Goal: Task Accomplishment & Management: Complete application form

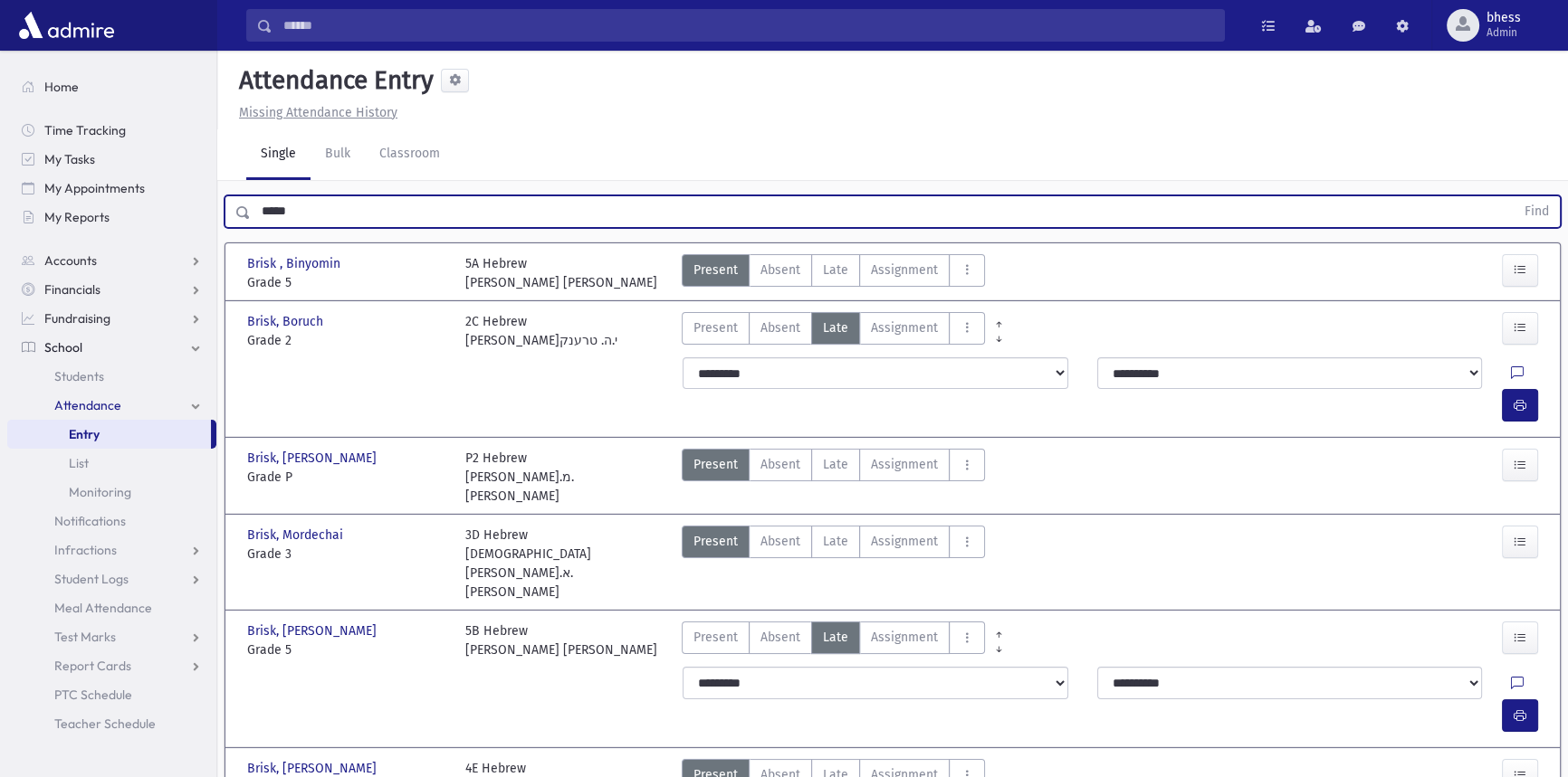
drag, startPoint x: 0, startPoint y: 0, endPoint x: 227, endPoint y: 217, distance: 314.0
click at [227, 217] on div "***** Find" at bounding box center [892, 212] width 1336 height 33
click at [1513, 196] on button "Find" at bounding box center [1536, 212] width 46 height 31
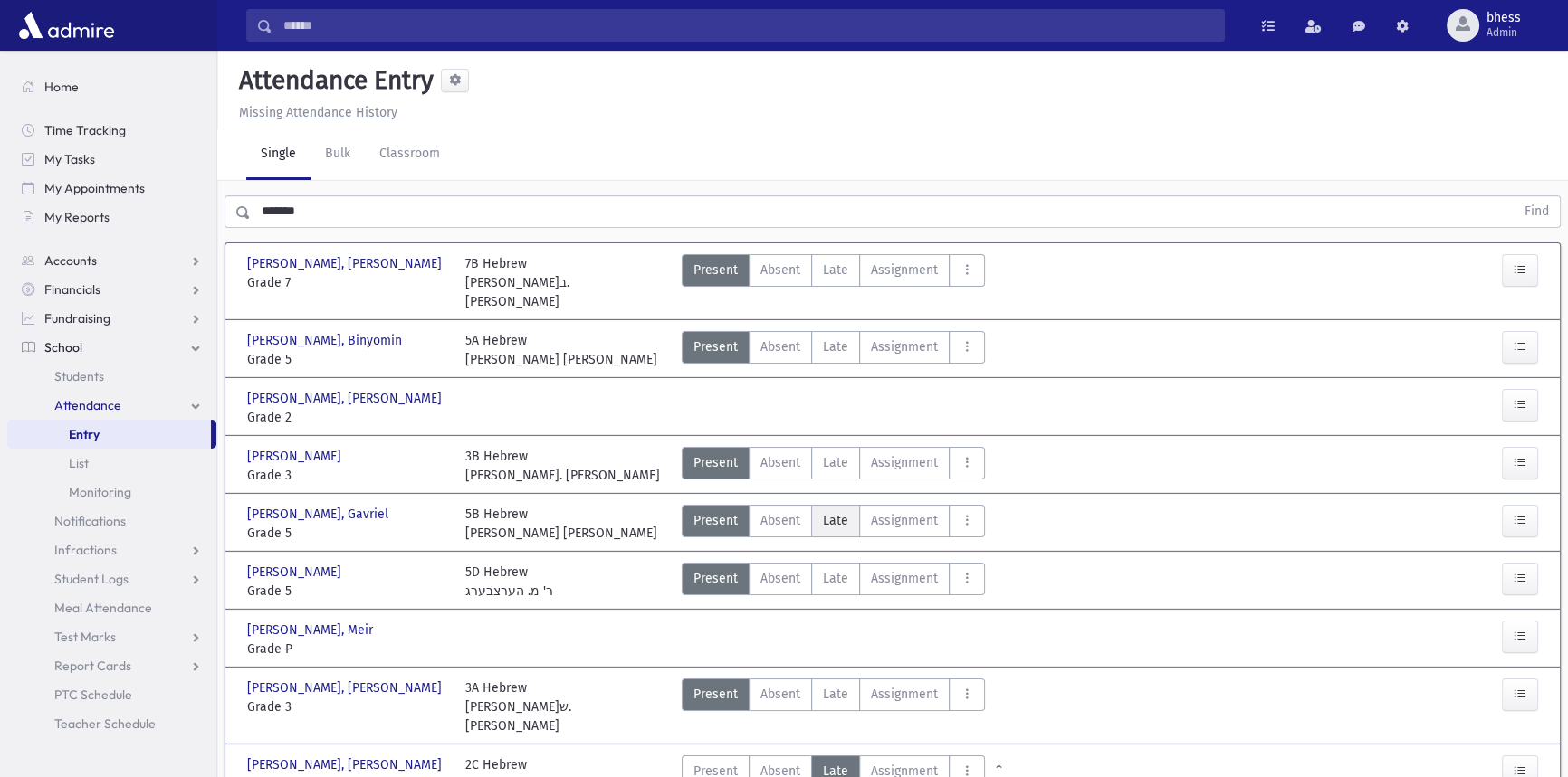
click at [828, 512] on span "Late" at bounding box center [836, 521] width 25 height 19
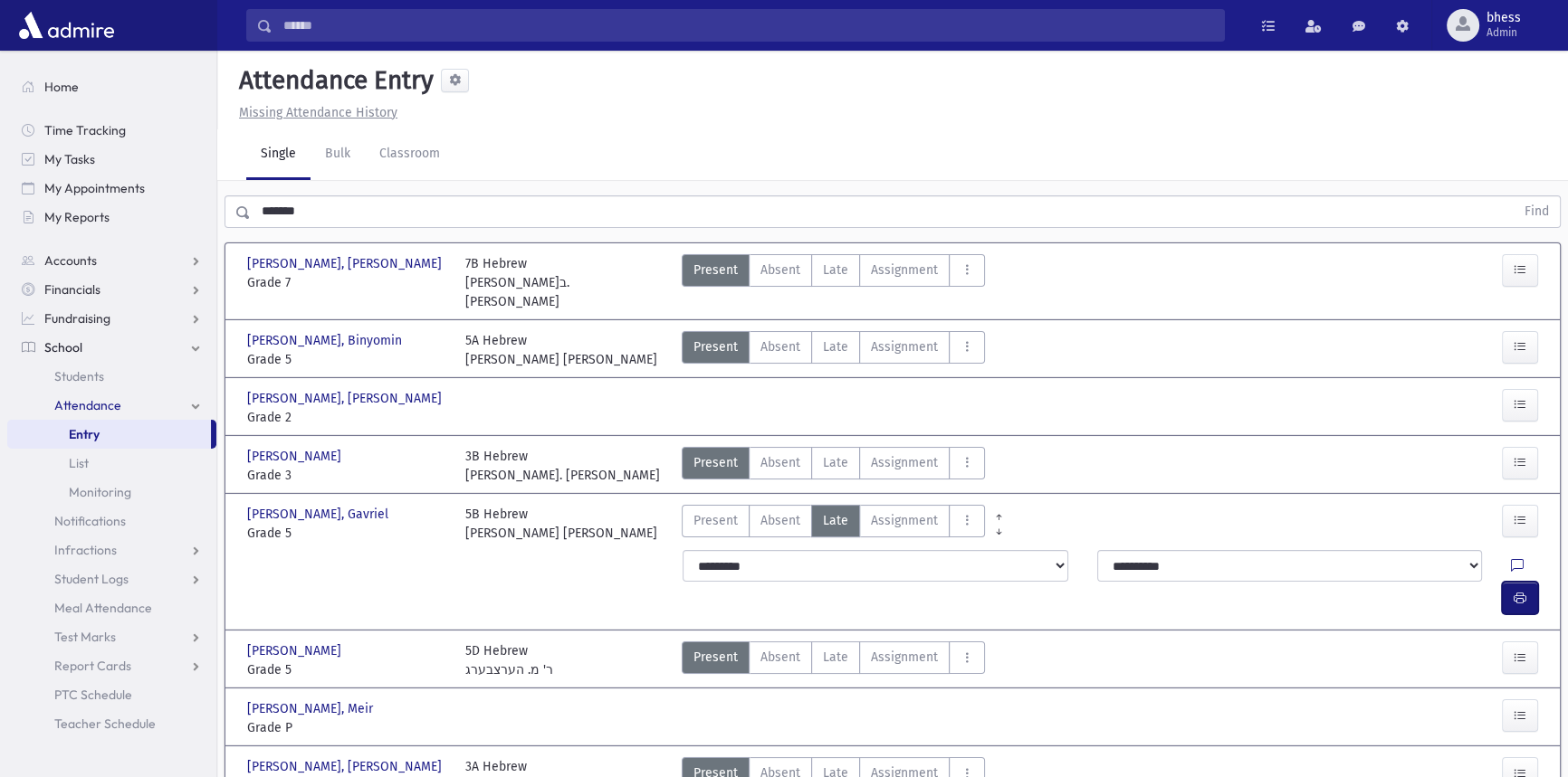
click at [1515, 591] on icon "button" at bounding box center [1519, 599] width 12 height 15
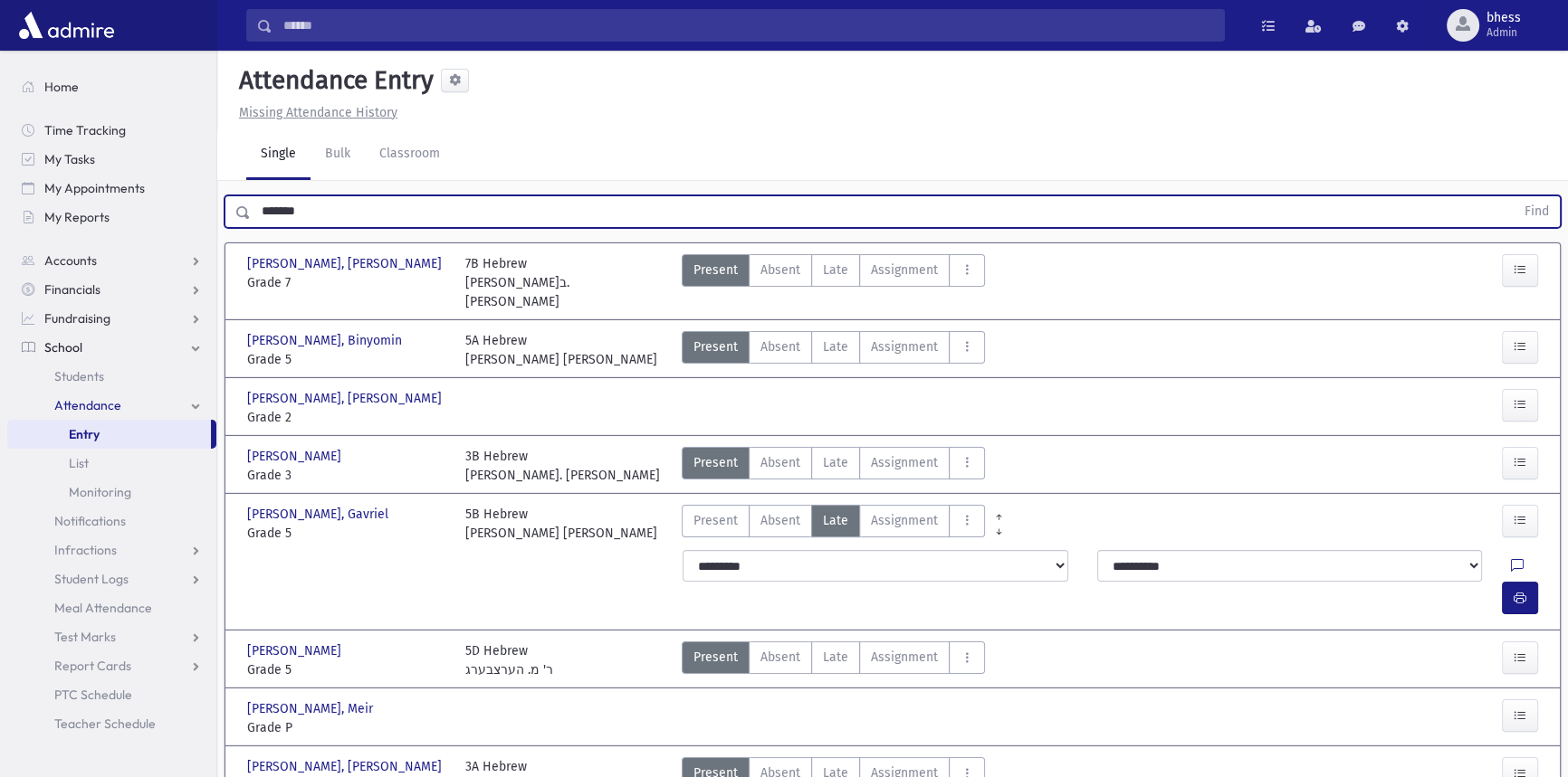
drag, startPoint x: 313, startPoint y: 214, endPoint x: 223, endPoint y: 200, distance: 91.1
click at [224, 200] on div "******* Find" at bounding box center [892, 212] width 1336 height 33
click at [1513, 196] on button "Find" at bounding box center [1536, 212] width 46 height 31
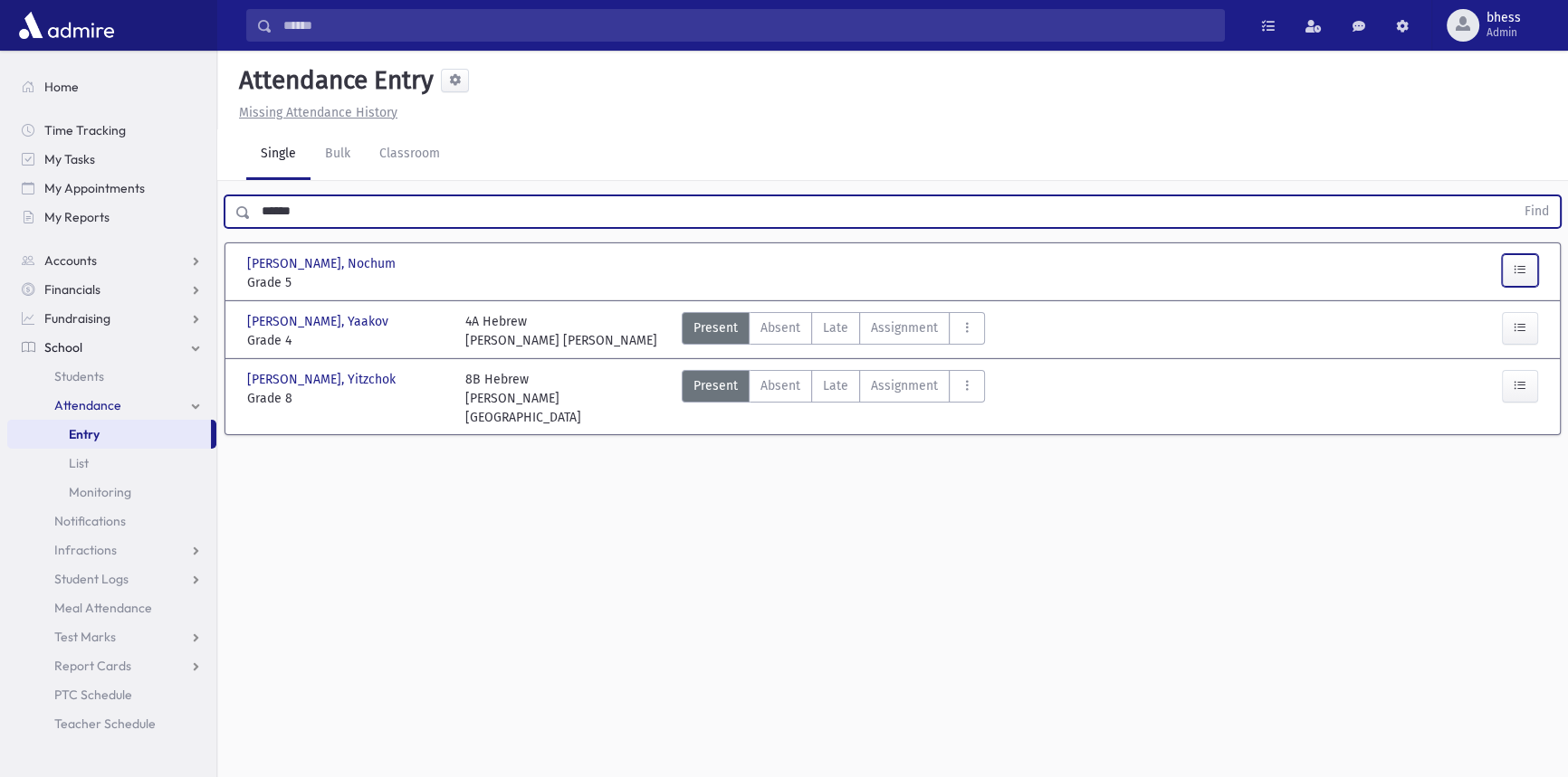
click at [1537, 273] on button "button" at bounding box center [1520, 270] width 36 height 33
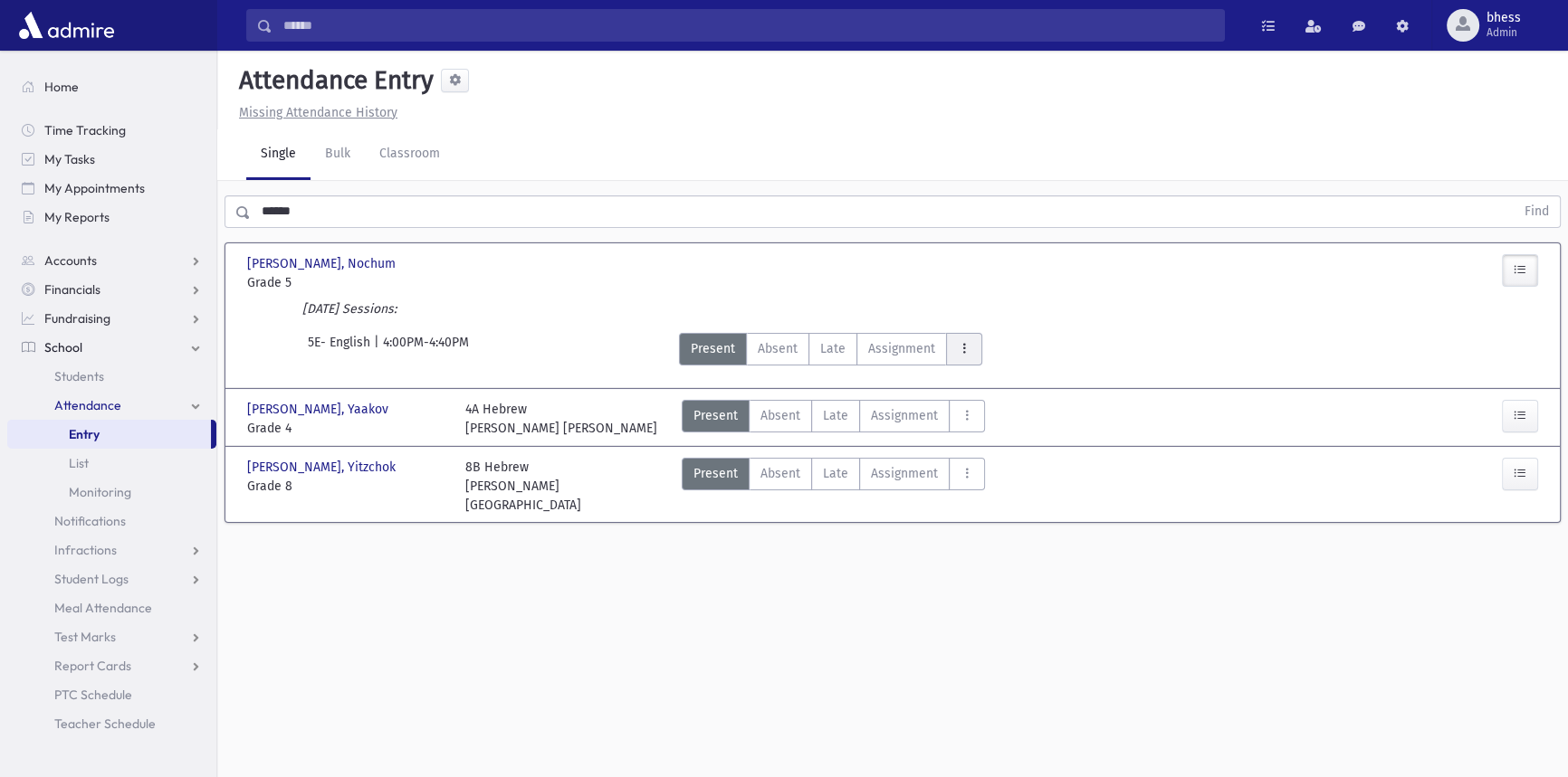
click at [964, 345] on icon "AttTypes" at bounding box center [963, 349] width 12 height 15
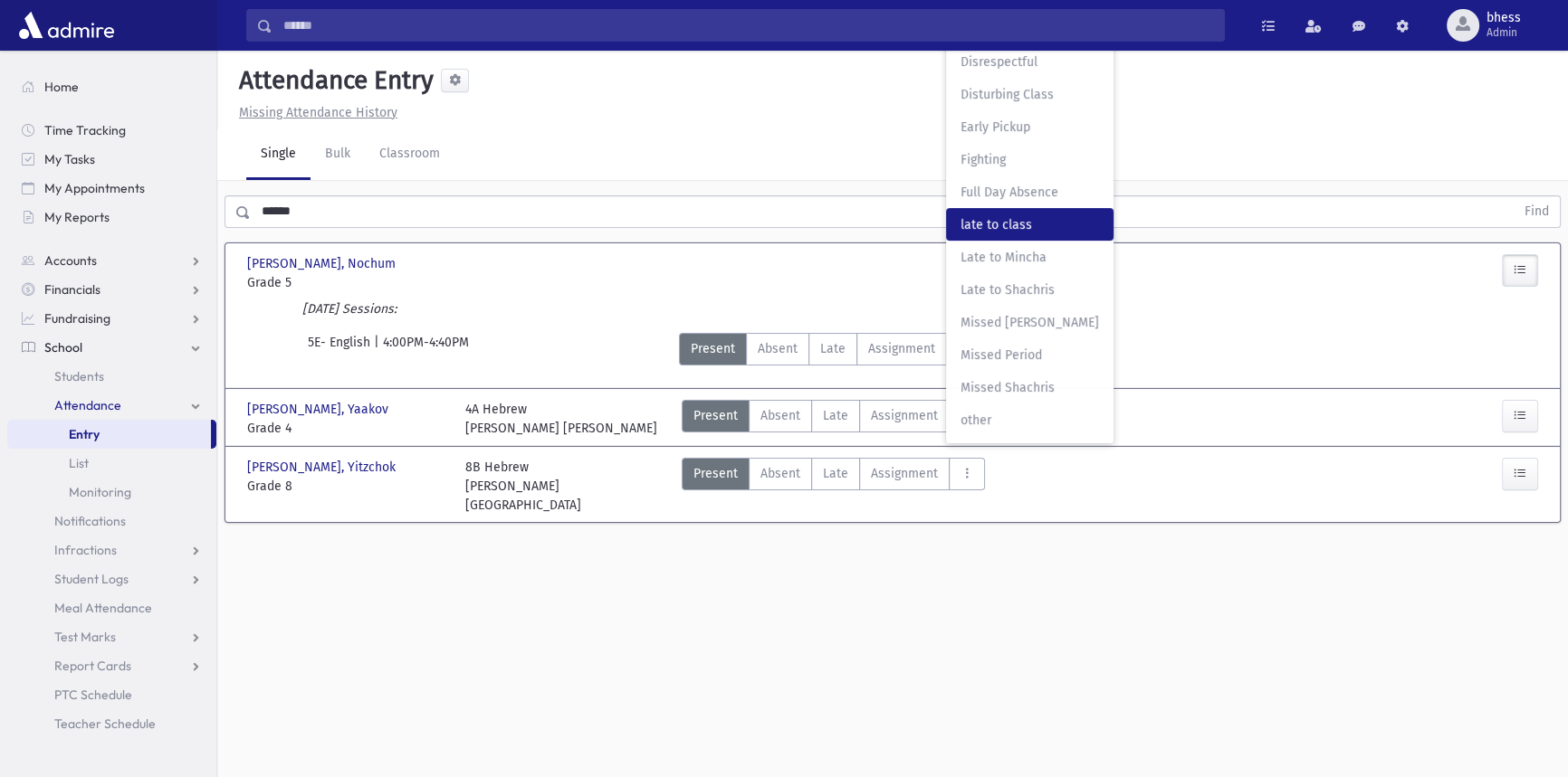
click at [993, 225] on span "late to class" at bounding box center [1029, 225] width 139 height 19
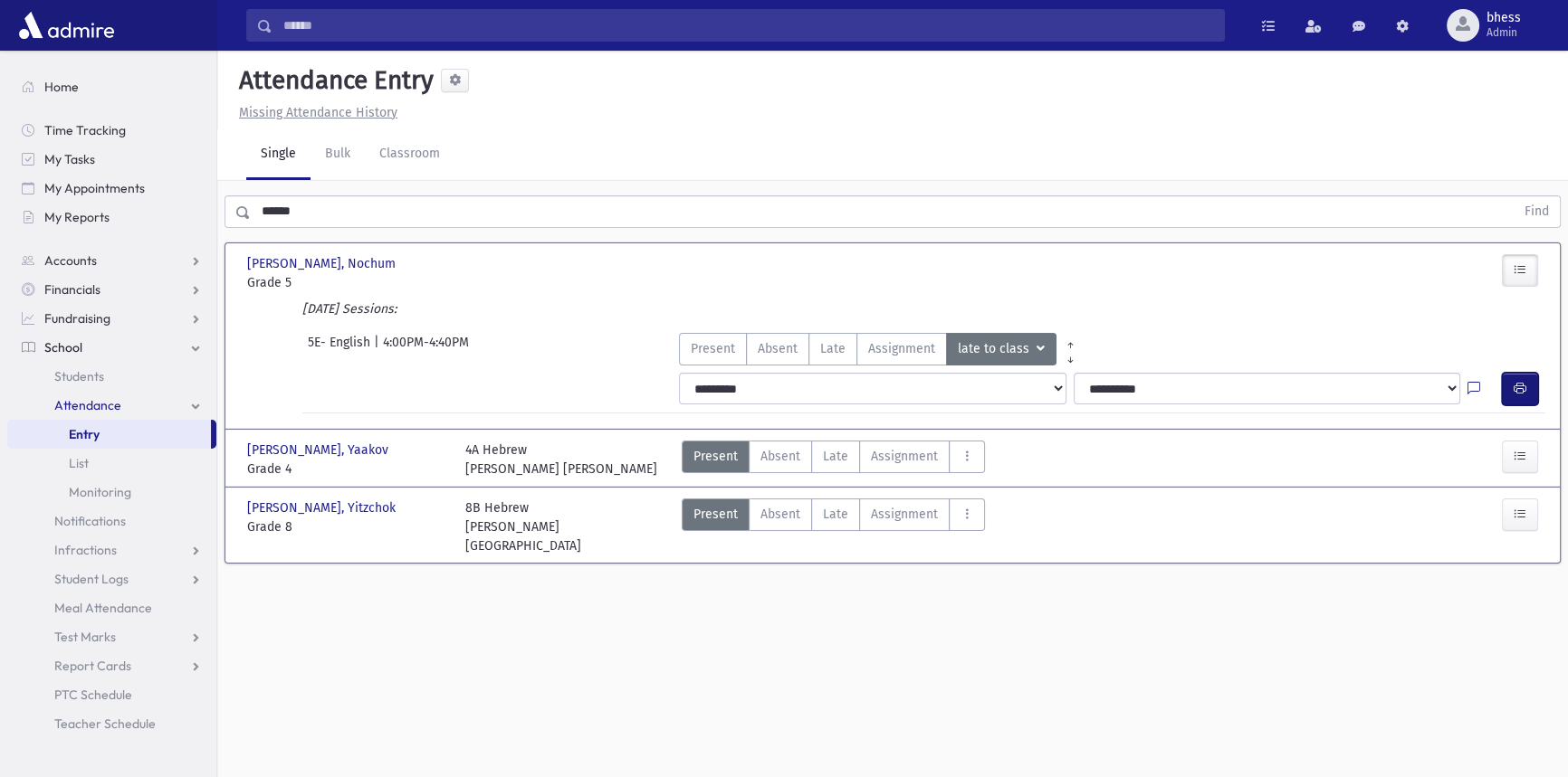
click at [1527, 384] on button "button" at bounding box center [1520, 389] width 36 height 33
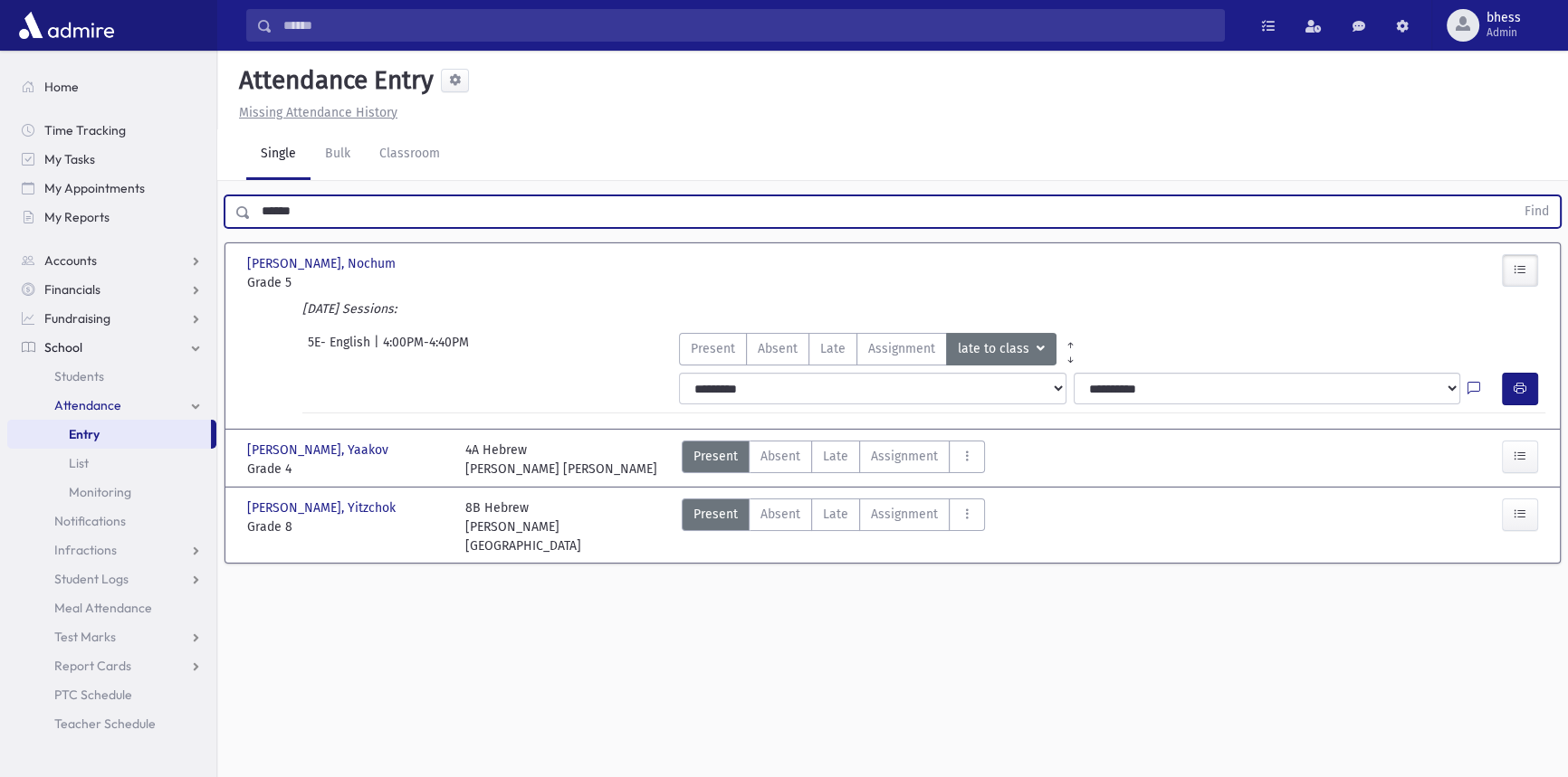
drag, startPoint x: 334, startPoint y: 217, endPoint x: 218, endPoint y: 200, distance: 117.2
click at [218, 200] on div "****** Find" at bounding box center [892, 208] width 1350 height 55
click at [1513, 196] on button "Find" at bounding box center [1536, 212] width 46 height 31
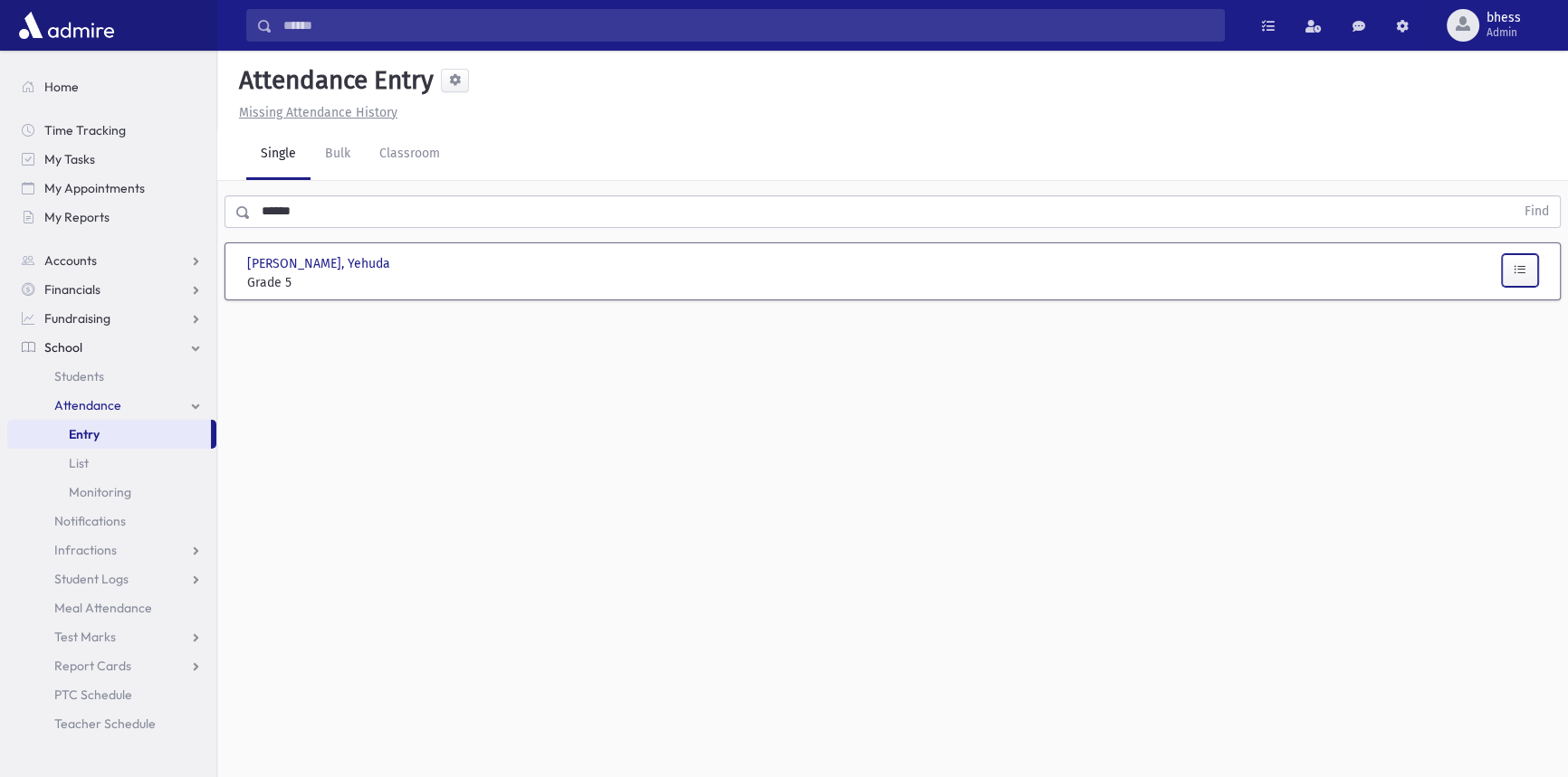
click at [1533, 272] on button "button" at bounding box center [1520, 270] width 36 height 33
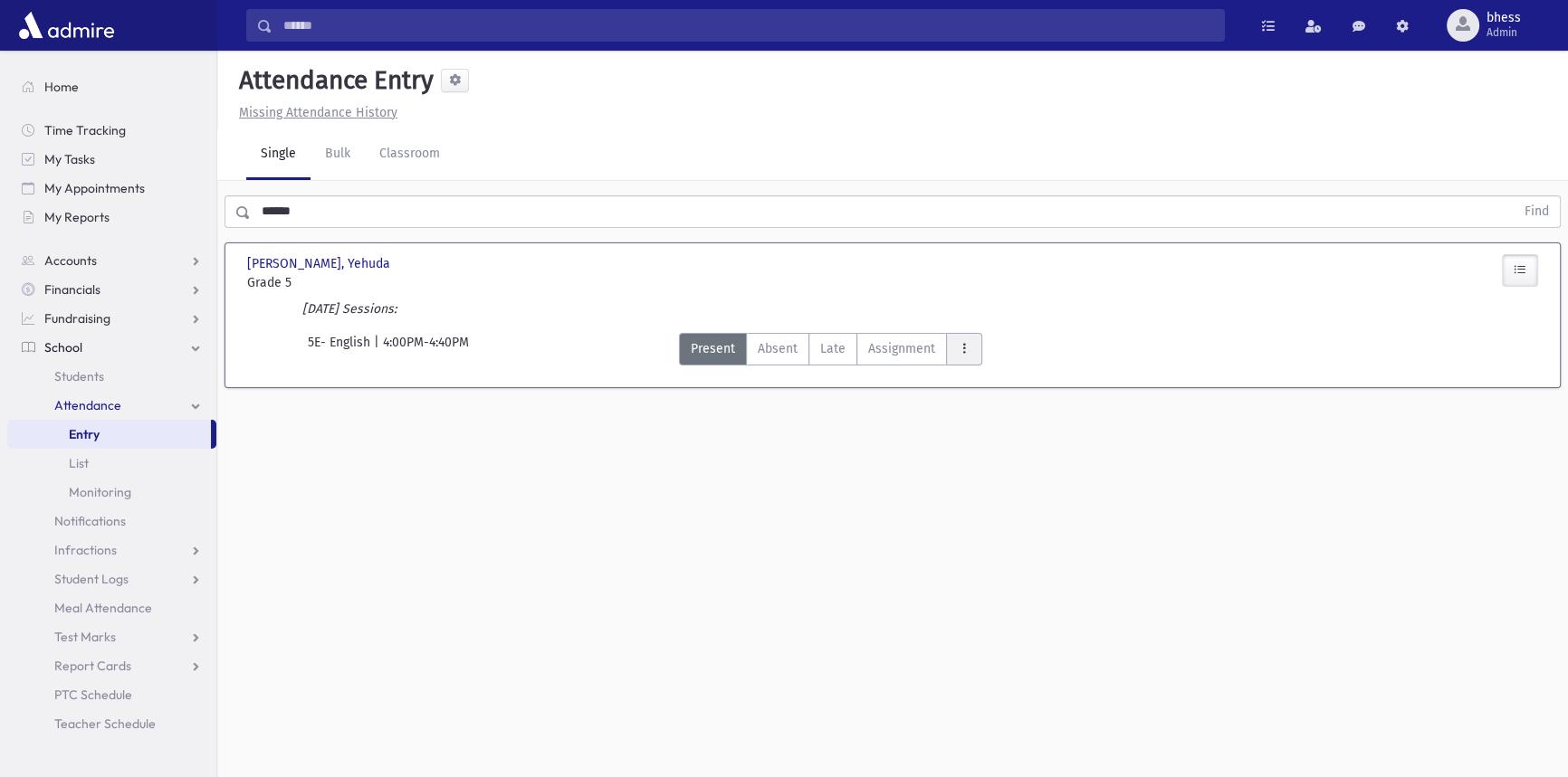
click at [971, 351] on button "AttTypes" at bounding box center [964, 350] width 36 height 33
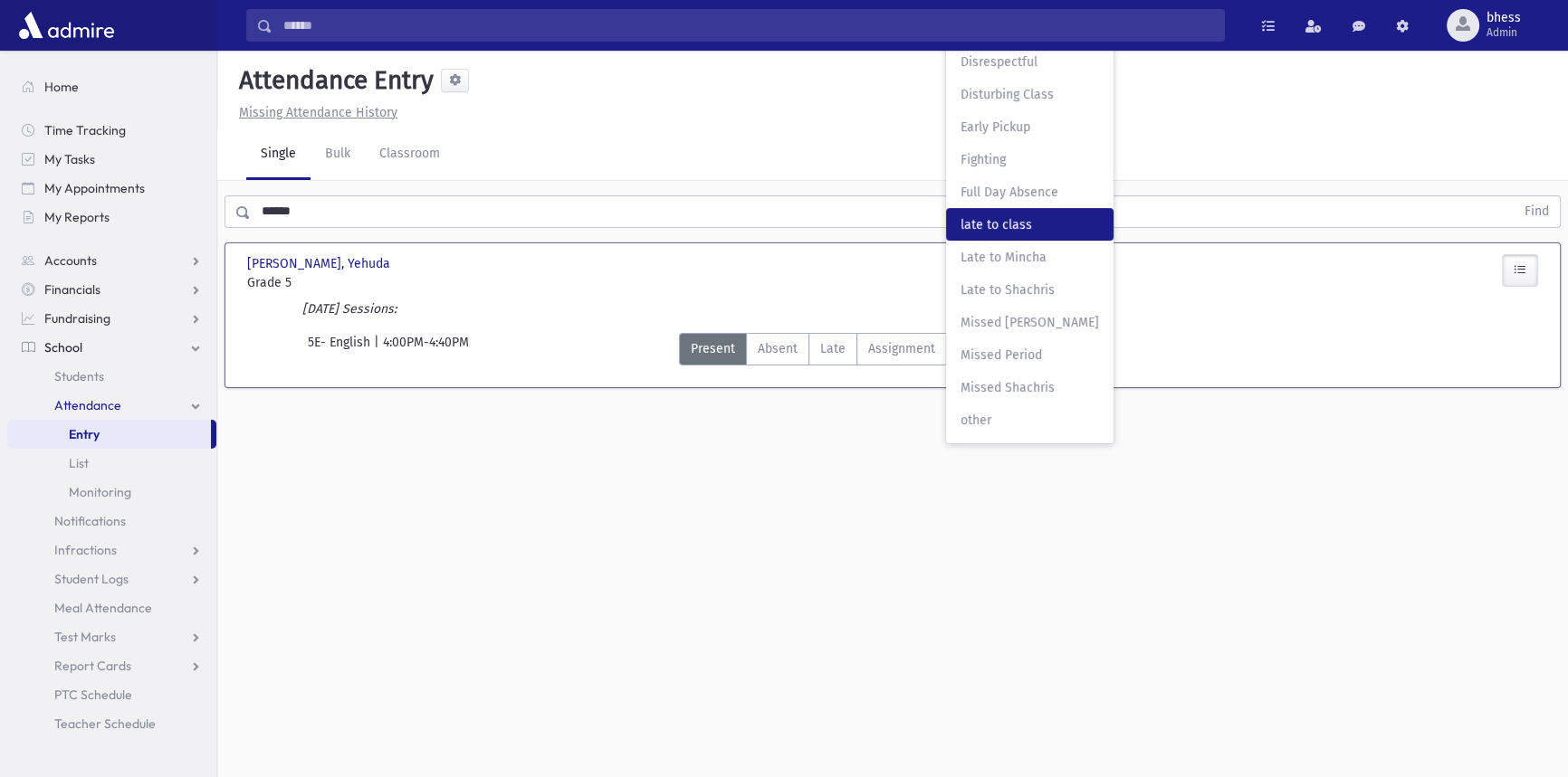
click at [1000, 227] on span "late to class" at bounding box center [1029, 225] width 139 height 19
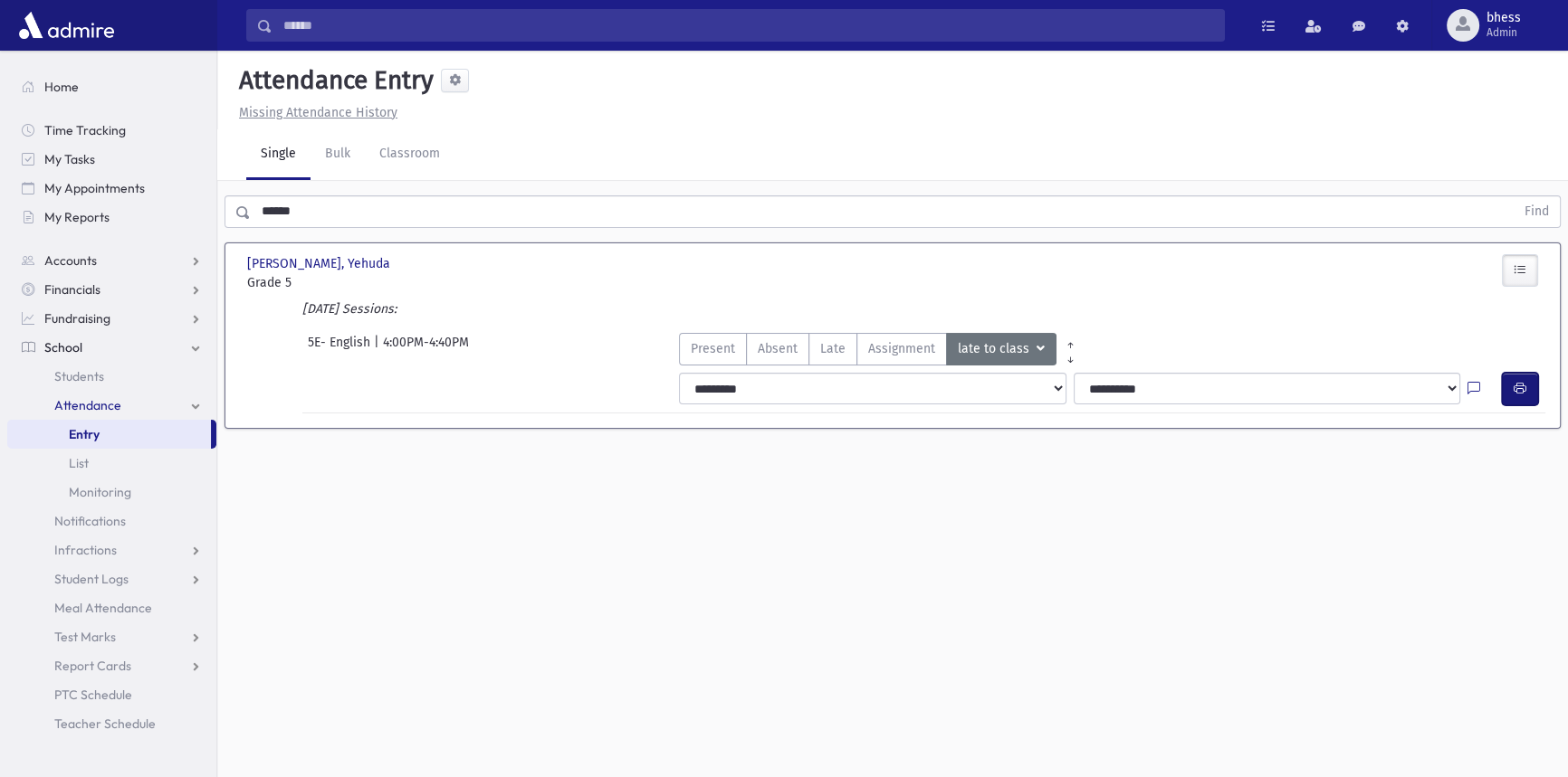
click at [1517, 384] on icon "button" at bounding box center [1519, 389] width 12 height 15
click at [800, 490] on div "Attendance Entry Missing Attendance History Single Bulk Classroom ****** Find B…" at bounding box center [892, 414] width 1350 height 727
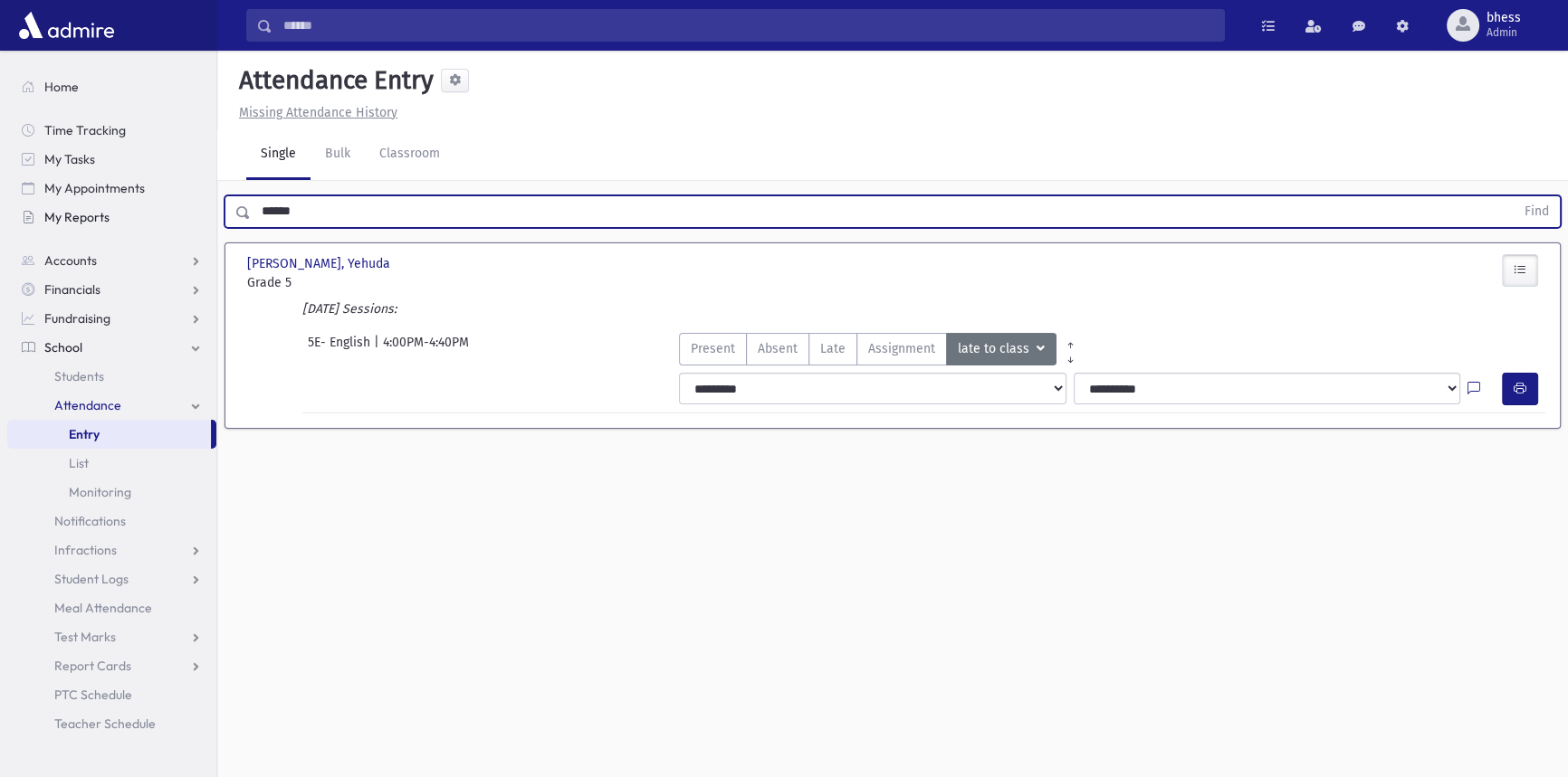
click at [198, 207] on div "Search Results All Accounts" at bounding box center [784, 409] width 1568 height 818
type input "****"
click at [1513, 196] on button "Find" at bounding box center [1536, 212] width 46 height 31
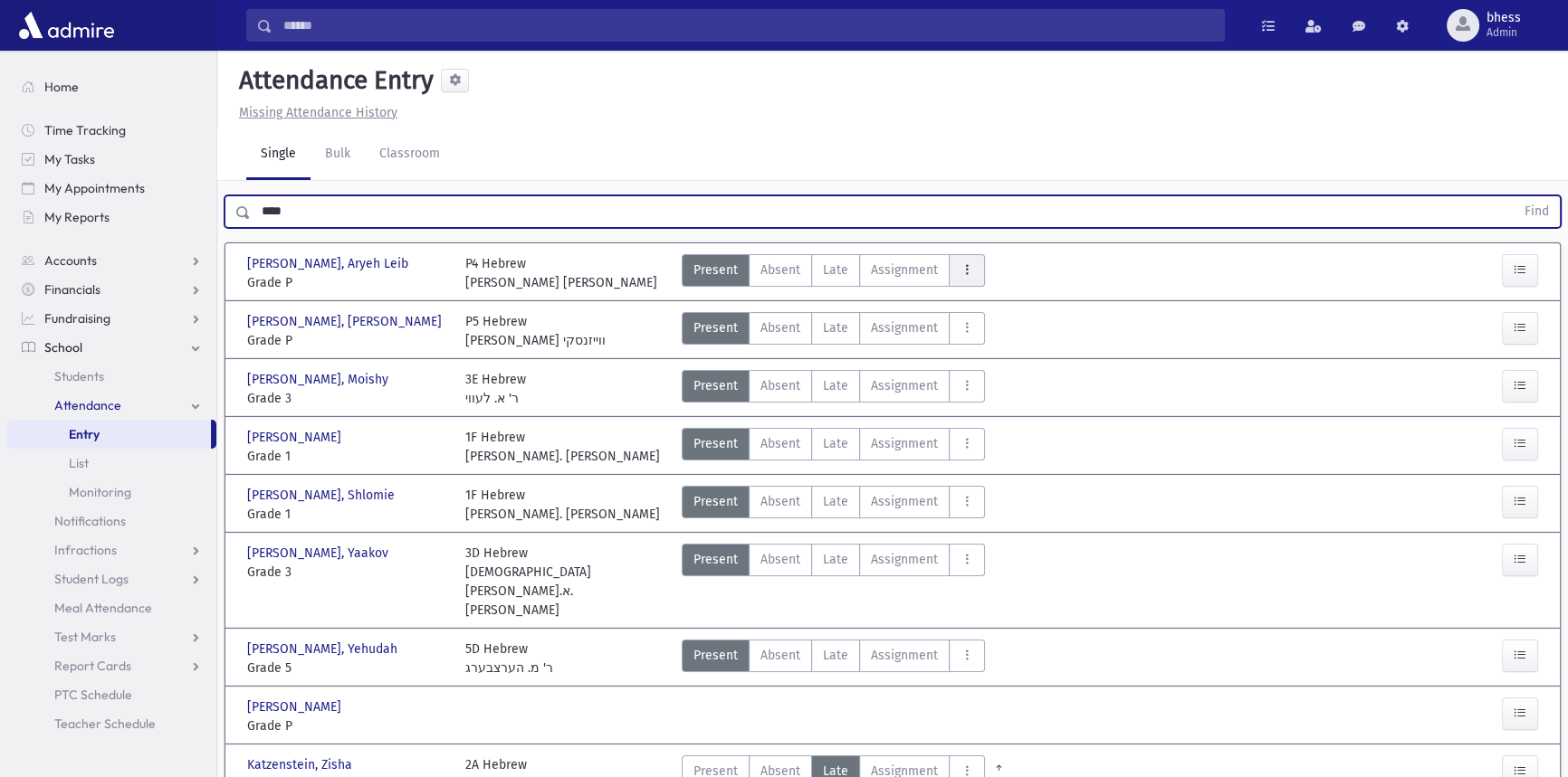
click at [961, 267] on icon "AttTypes" at bounding box center [966, 270] width 12 height 15
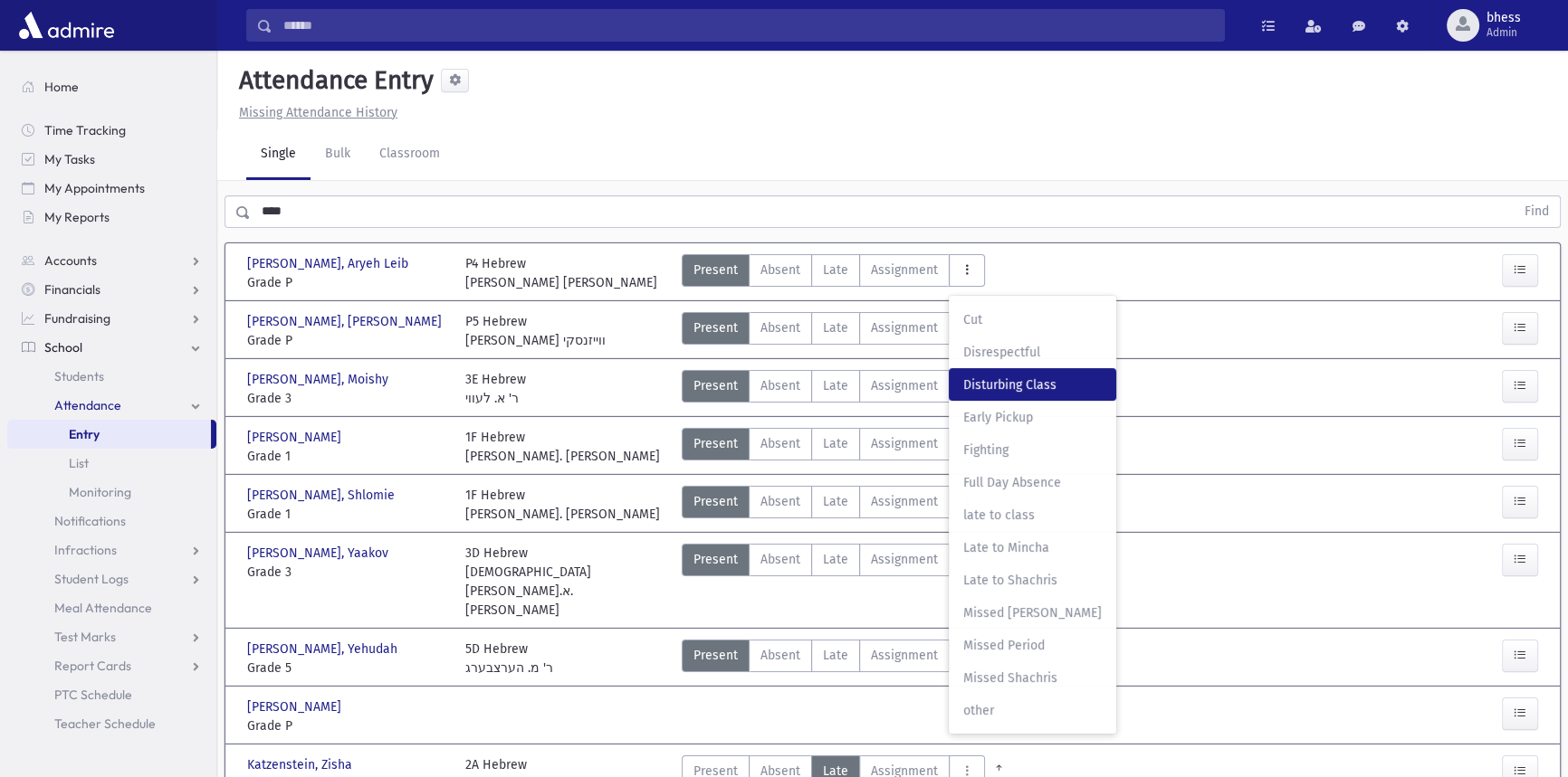
click at [996, 378] on span "Disturbing Class" at bounding box center [1032, 385] width 139 height 19
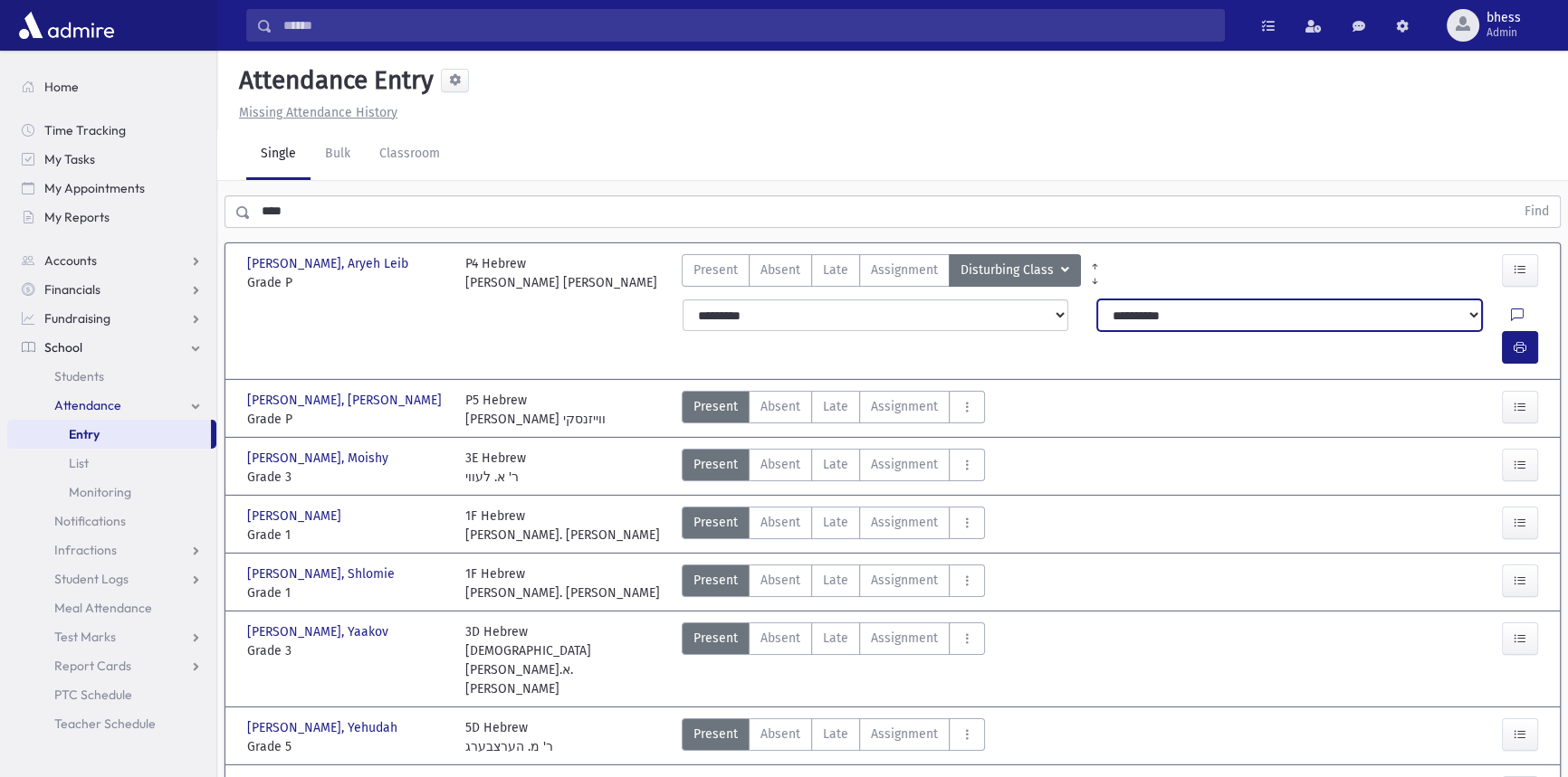
click at [1124, 314] on select "**********" at bounding box center [1289, 316] width 384 height 33
click at [1189, 280] on div "Present P Absent A Late Late Assignment Assignment Disturbing Class C" at bounding box center [1056, 273] width 764 height 38
click at [912, 263] on span "Assignment" at bounding box center [905, 270] width 67 height 19
click at [1168, 304] on select "**********" at bounding box center [1289, 316] width 384 height 33
click at [1219, 301] on select "**********" at bounding box center [1289, 316] width 384 height 33
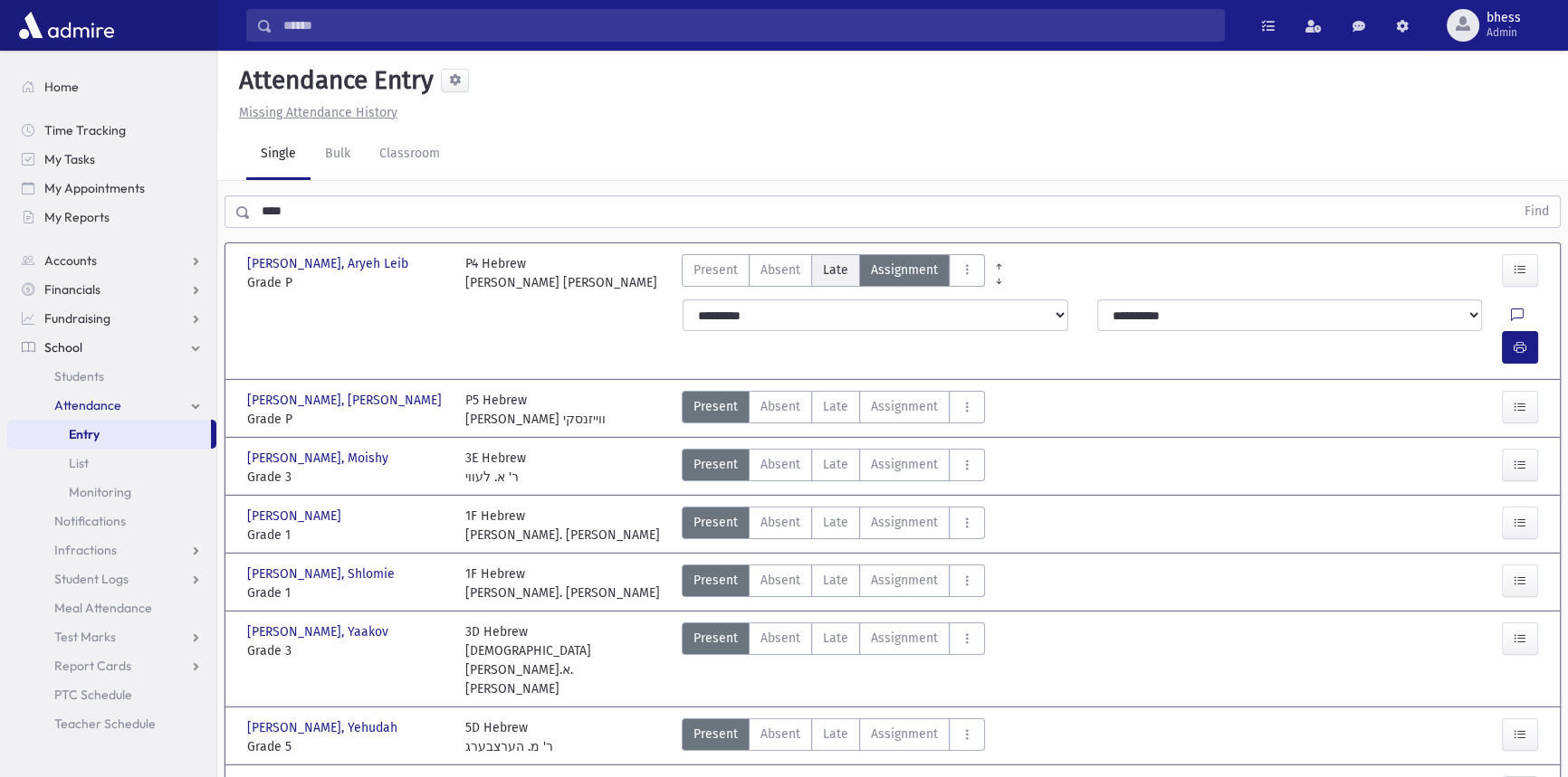
click at [845, 271] on label "Late Late" at bounding box center [835, 270] width 49 height 33
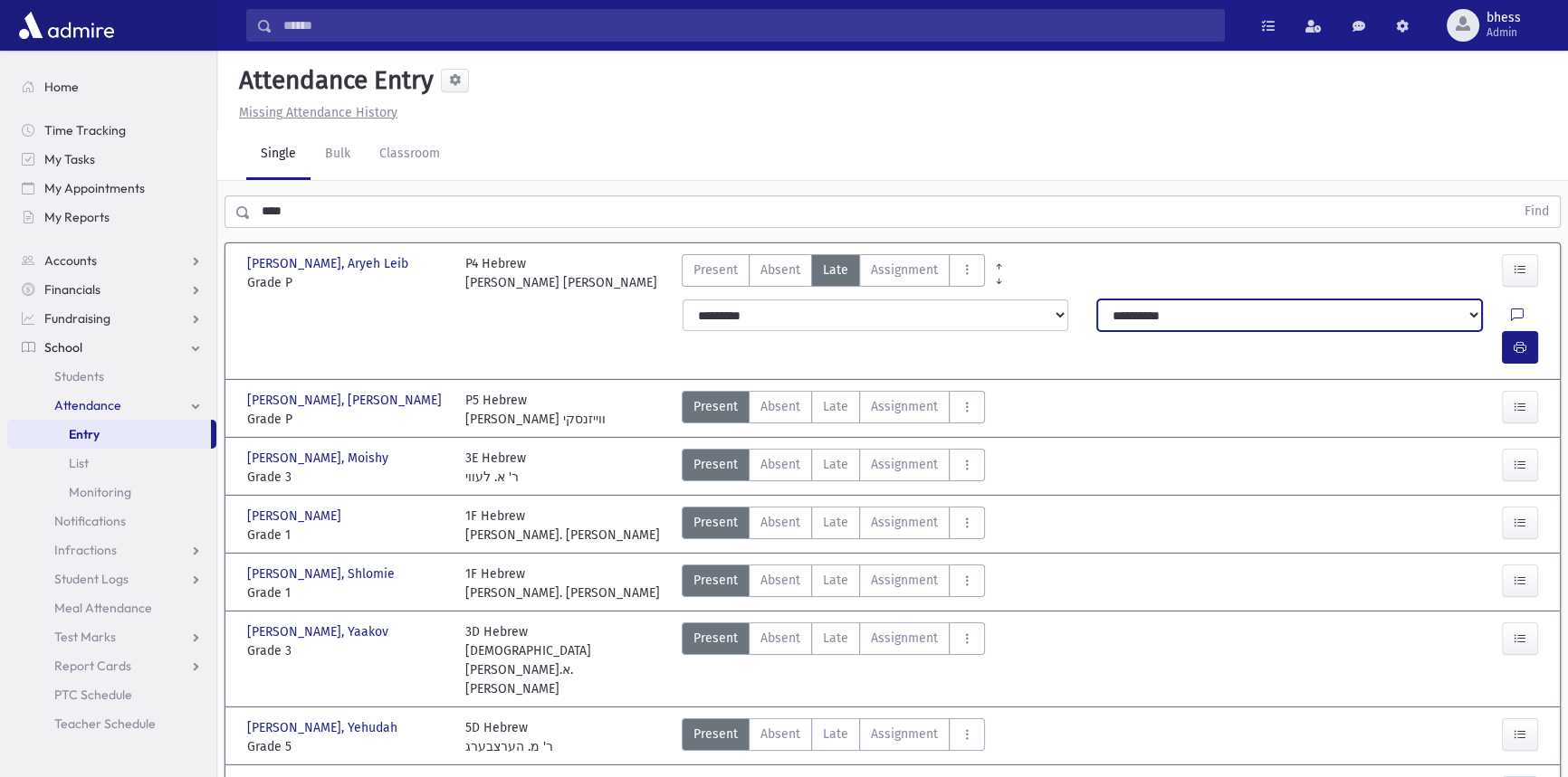
click at [1247, 311] on select "**********" at bounding box center [1289, 316] width 384 height 33
click at [842, 278] on span "Late" at bounding box center [836, 270] width 25 height 19
click at [733, 264] on span "Present" at bounding box center [716, 270] width 44 height 19
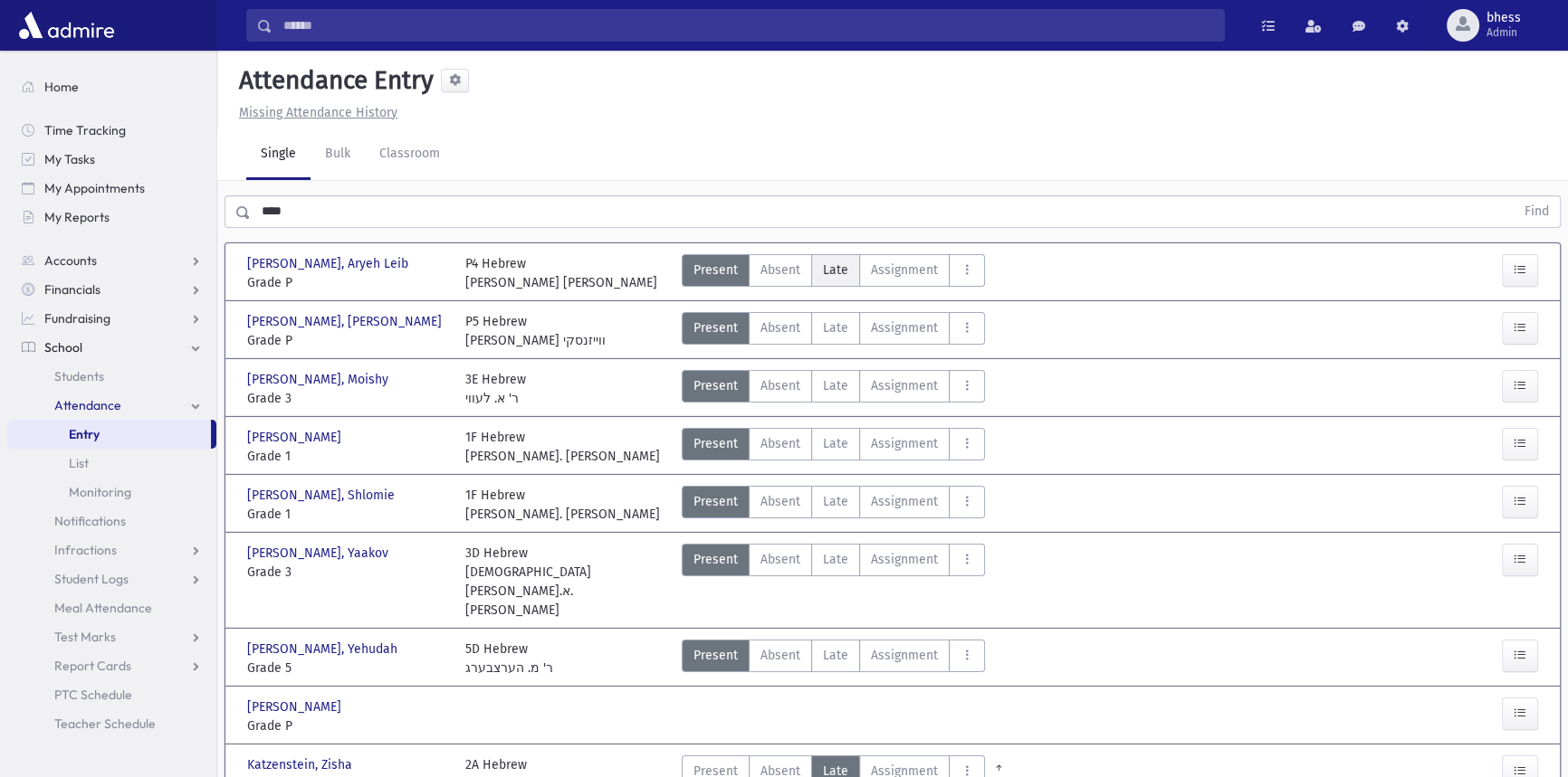
click at [830, 276] on span "Late" at bounding box center [836, 270] width 25 height 19
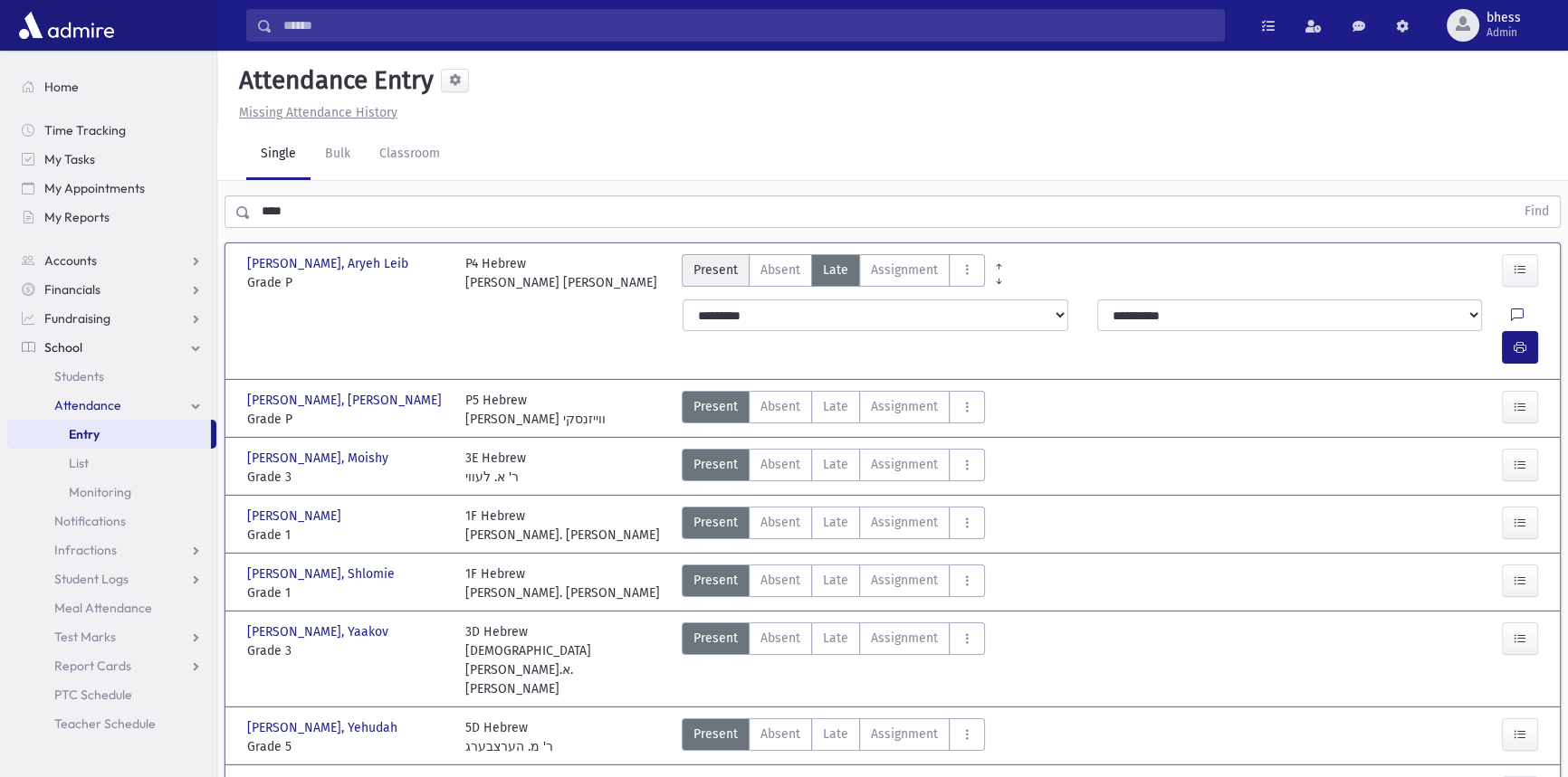
click at [701, 273] on span "Present" at bounding box center [716, 270] width 44 height 19
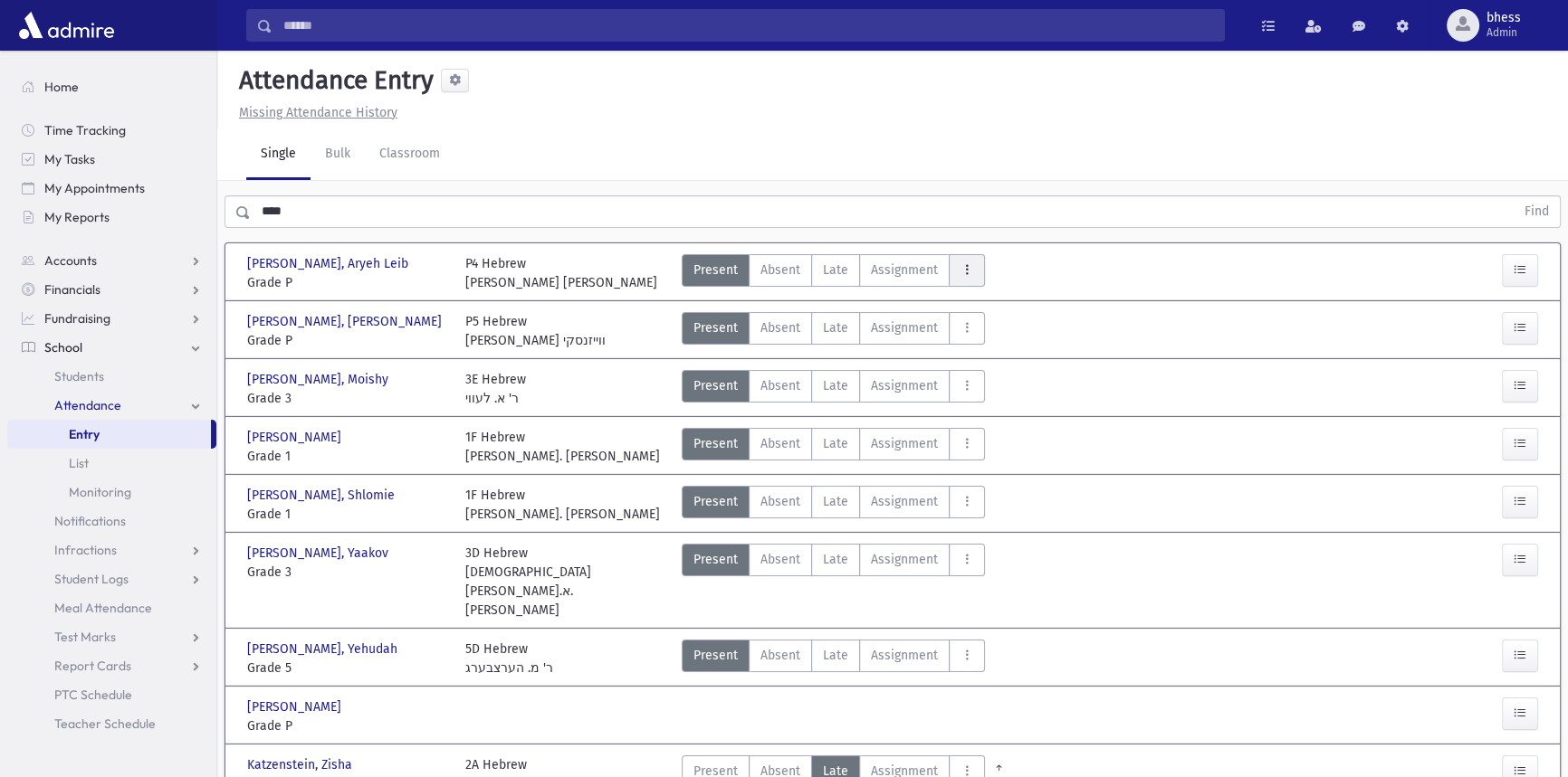
click at [966, 263] on icon "AttTypes" at bounding box center [966, 270] width 12 height 15
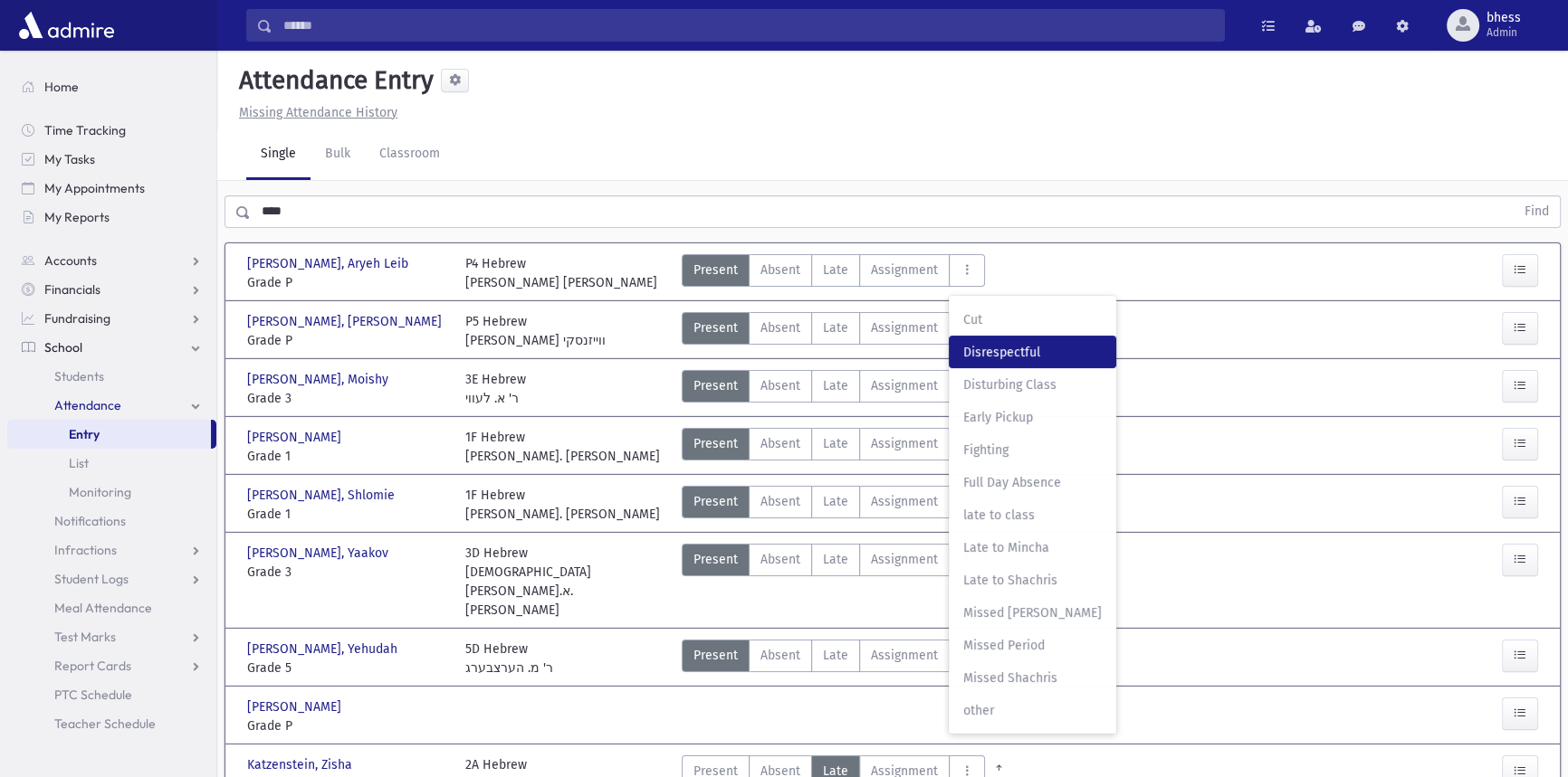
click at [1038, 362] on label "Disrespectful Disrespectful" at bounding box center [1032, 352] width 168 height 33
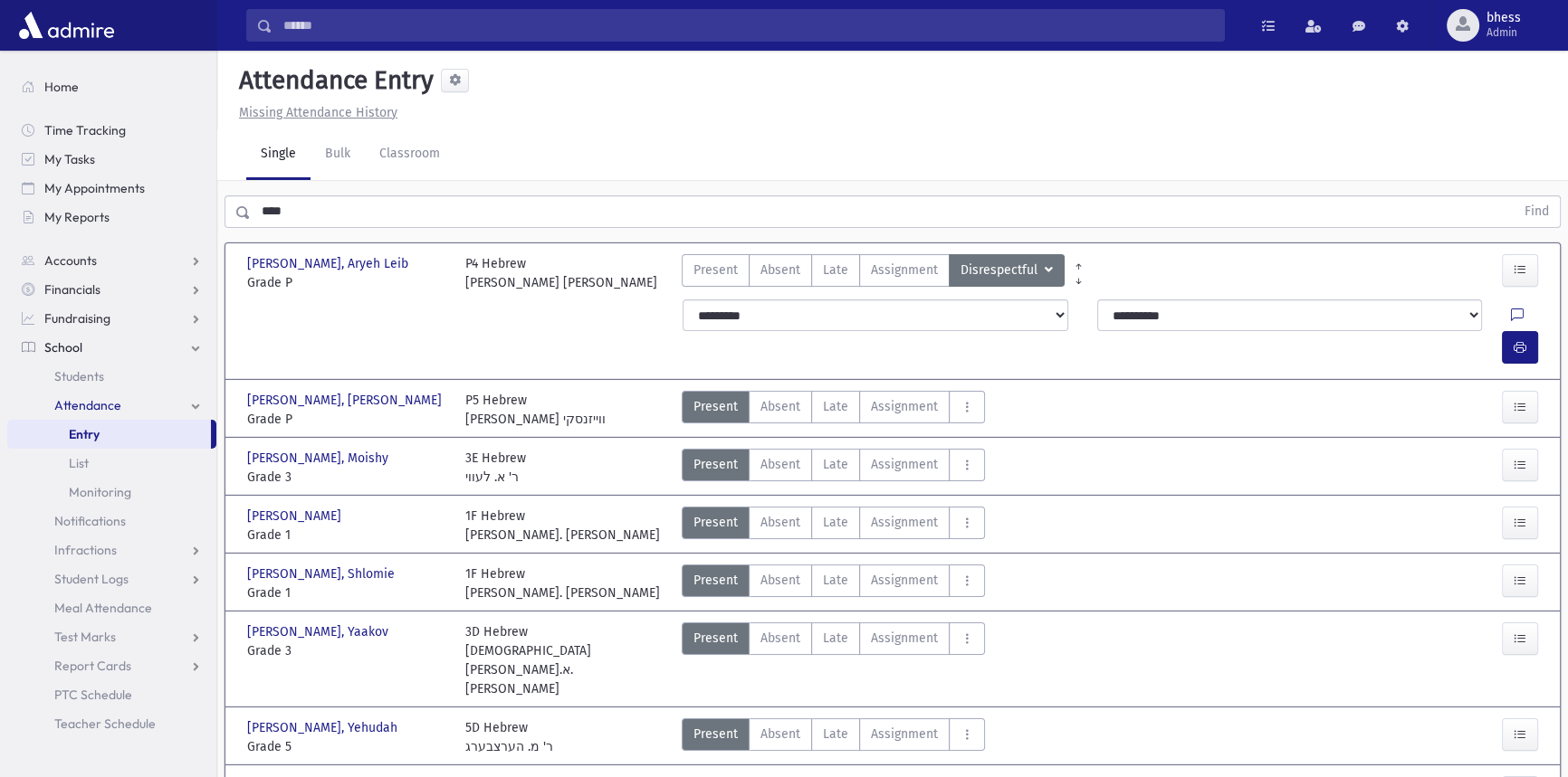
click at [1180, 332] on div "**********" at bounding box center [1113, 331] width 883 height 80
click at [1180, 331] on div "**********" at bounding box center [1113, 331] width 883 height 80
drag, startPoint x: 1166, startPoint y: 316, endPoint x: 1088, endPoint y: 315, distance: 78.0
click at [1166, 316] on select "**********" at bounding box center [1289, 316] width 384 height 33
click at [707, 278] on span "Present" at bounding box center [716, 270] width 44 height 19
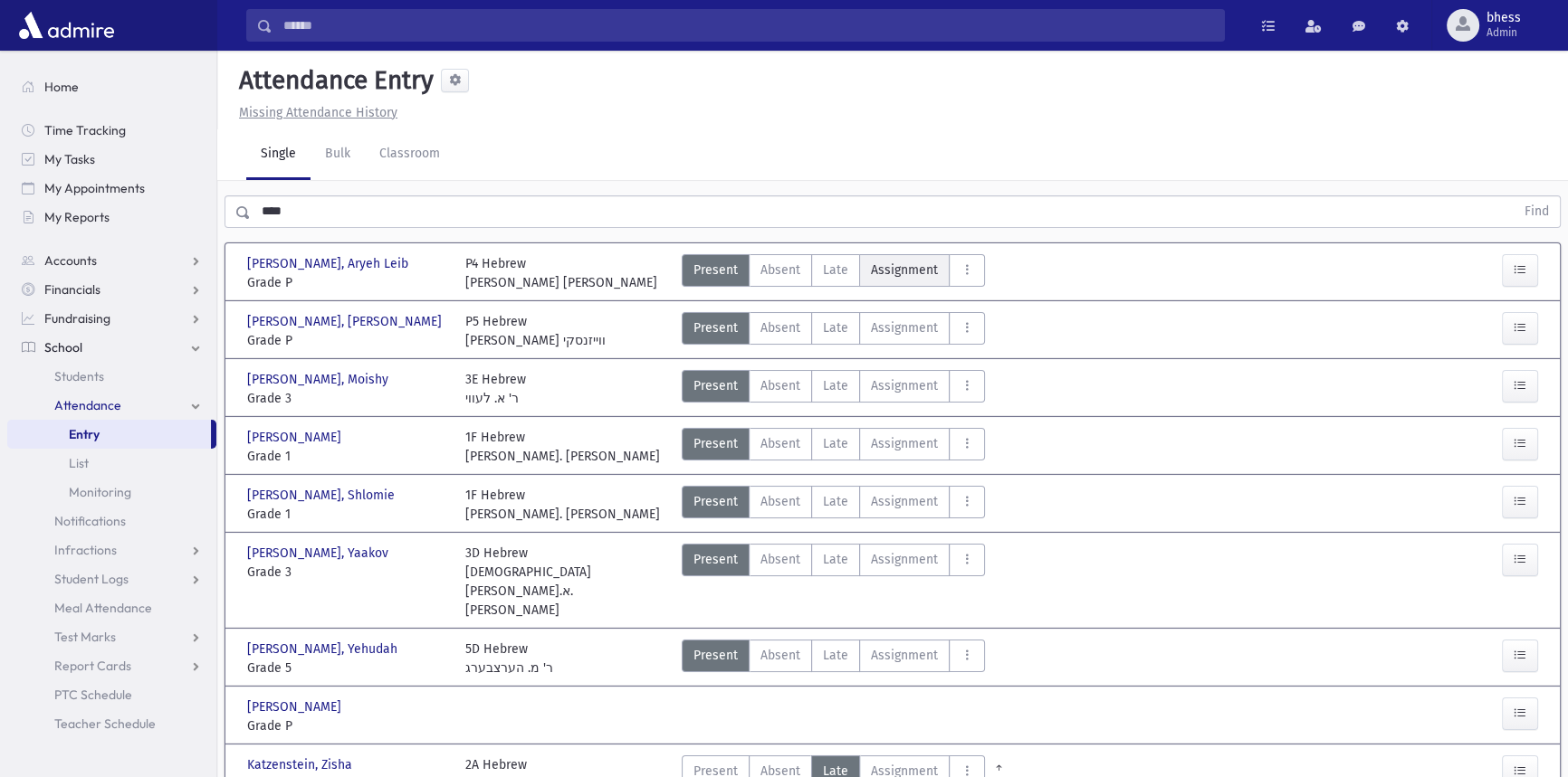
click at [913, 263] on span "Assignment" at bounding box center [905, 270] width 67 height 19
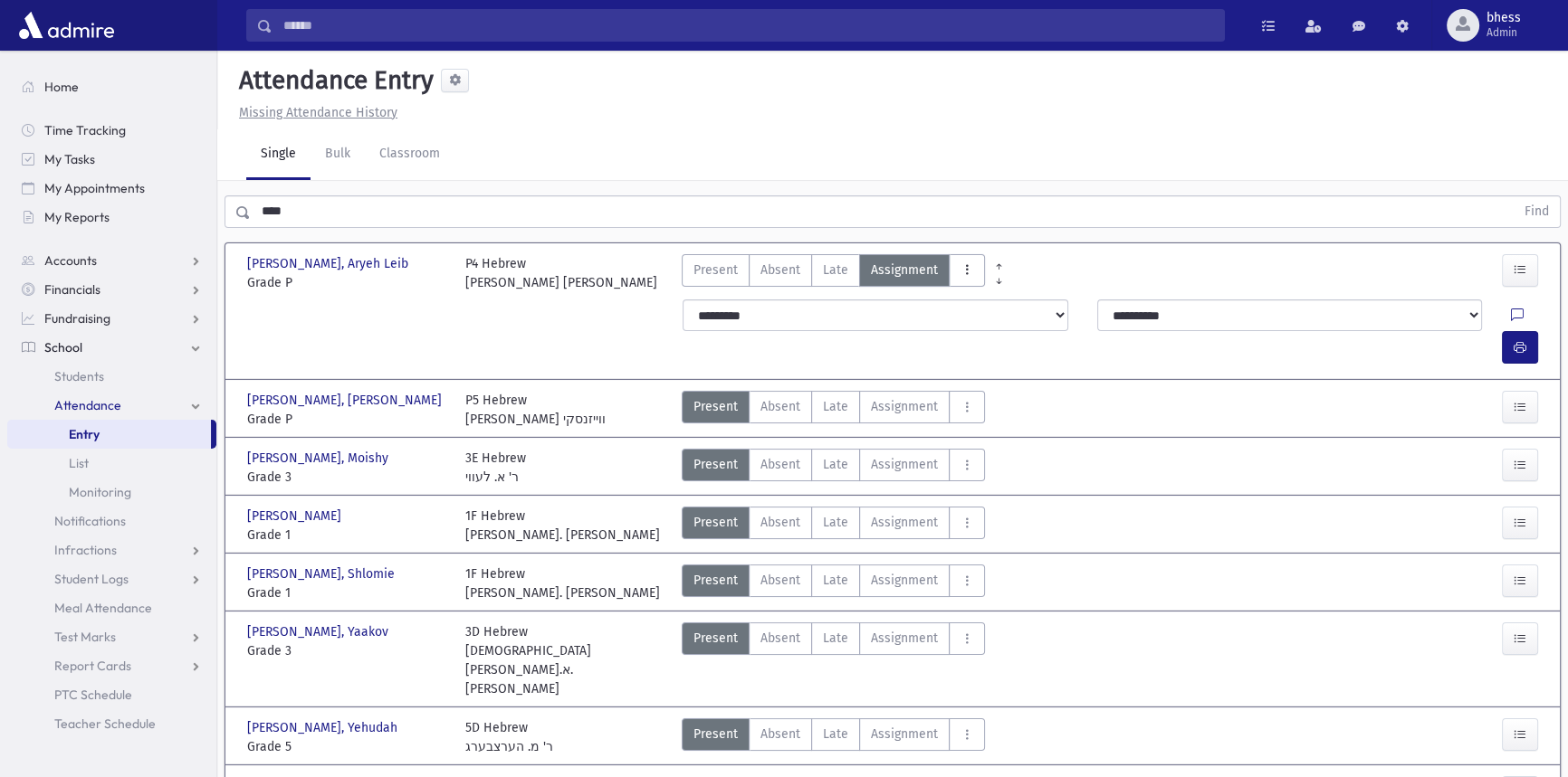
click at [976, 263] on button "AttTypes" at bounding box center [967, 270] width 36 height 33
drag, startPoint x: 1010, startPoint y: 394, endPoint x: 1092, endPoint y: 370, distance: 85.4
click at [1010, 394] on Class"] "Disturbing Class Disturbing Class" at bounding box center [1032, 384] width 168 height 33
click at [1511, 314] on icon at bounding box center [1517, 316] width 12 height 15
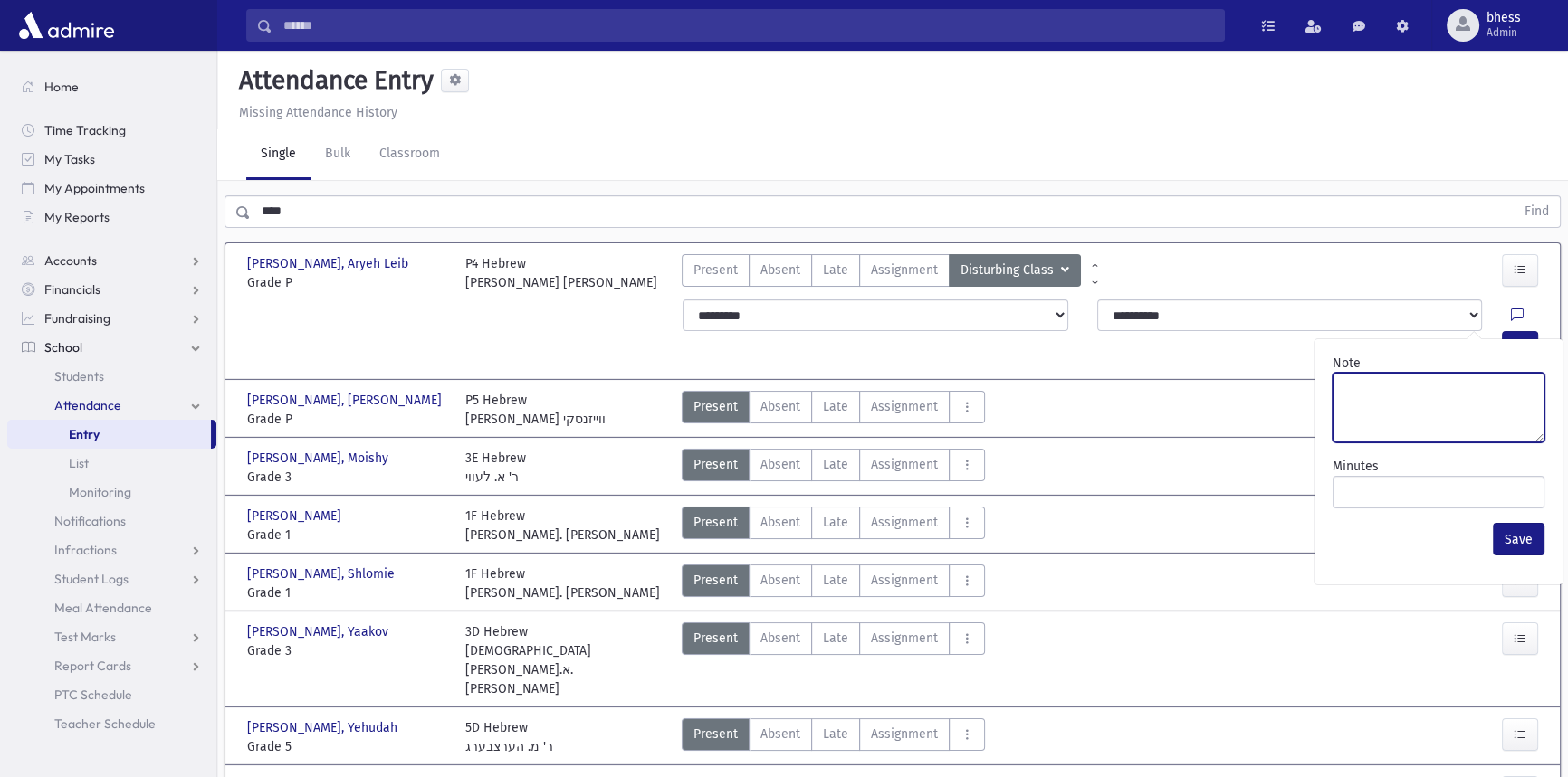
click at [1425, 401] on textarea "Note" at bounding box center [1439, 407] width 212 height 70
type textarea "*******"
click at [1507, 545] on button "Save" at bounding box center [1519, 539] width 52 height 33
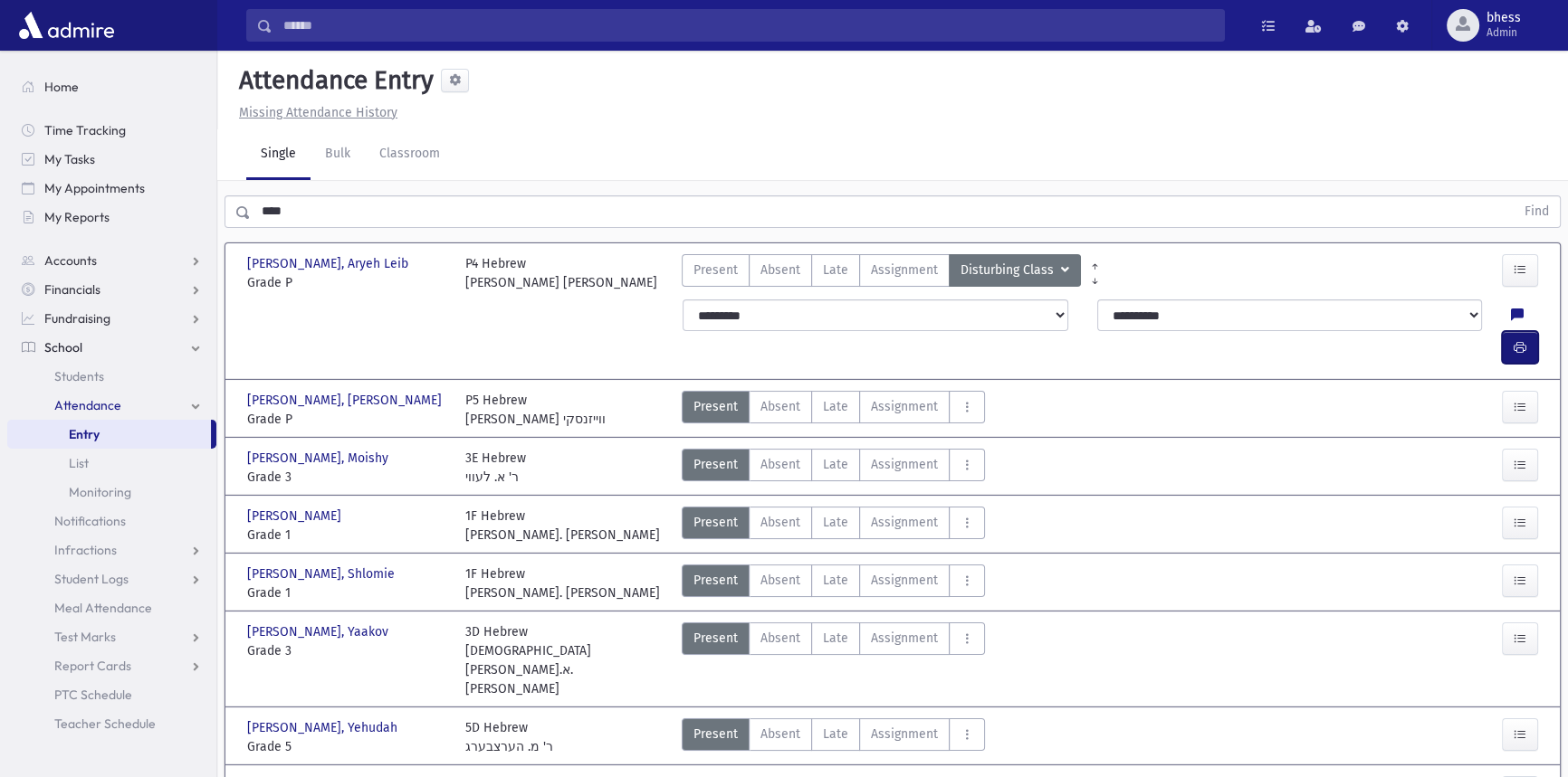
click at [1527, 331] on button "button" at bounding box center [1520, 348] width 36 height 33
click at [1511, 313] on icon at bounding box center [1517, 316] width 12 height 15
click at [1512, 537] on button "Save" at bounding box center [1519, 539] width 52 height 33
click at [710, 263] on span "Present" at bounding box center [716, 270] width 44 height 19
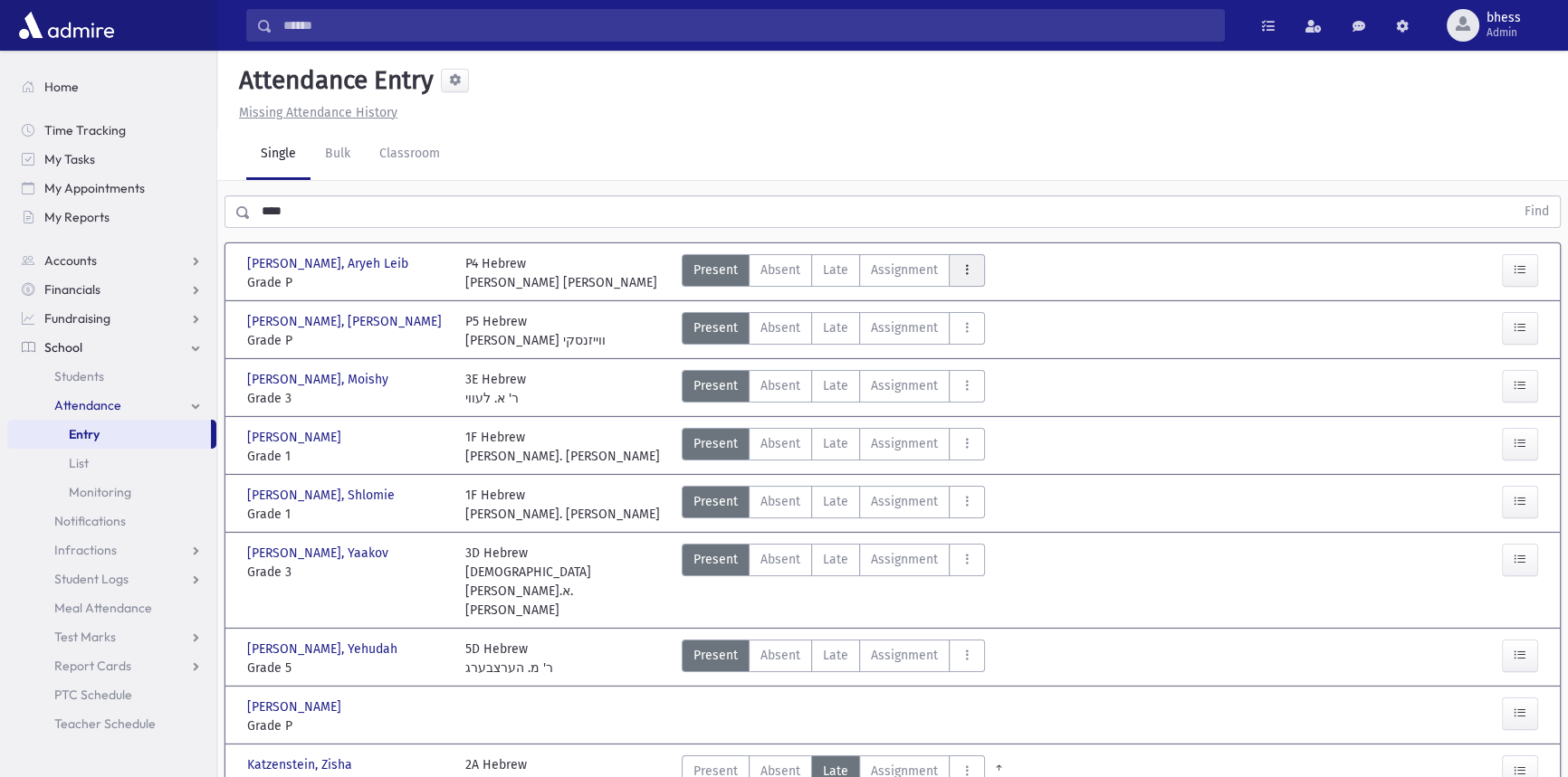
click at [975, 279] on button "AttTypes" at bounding box center [967, 270] width 36 height 33
click at [74, 366] on link "Students" at bounding box center [112, 377] width 209 height 29
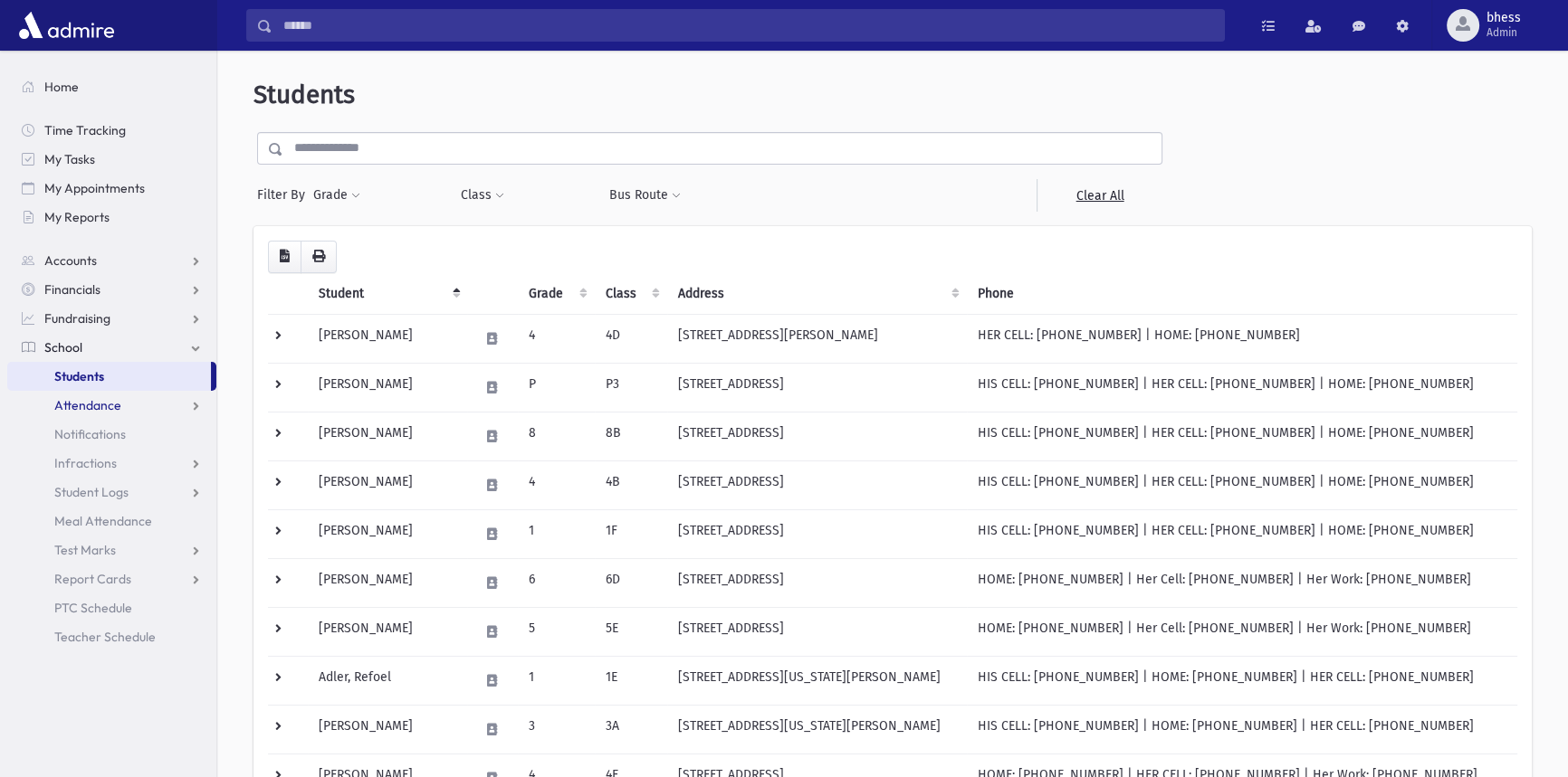
click at [95, 399] on span "Attendance" at bounding box center [88, 405] width 67 height 16
click at [102, 437] on link "Entry" at bounding box center [112, 434] width 209 height 29
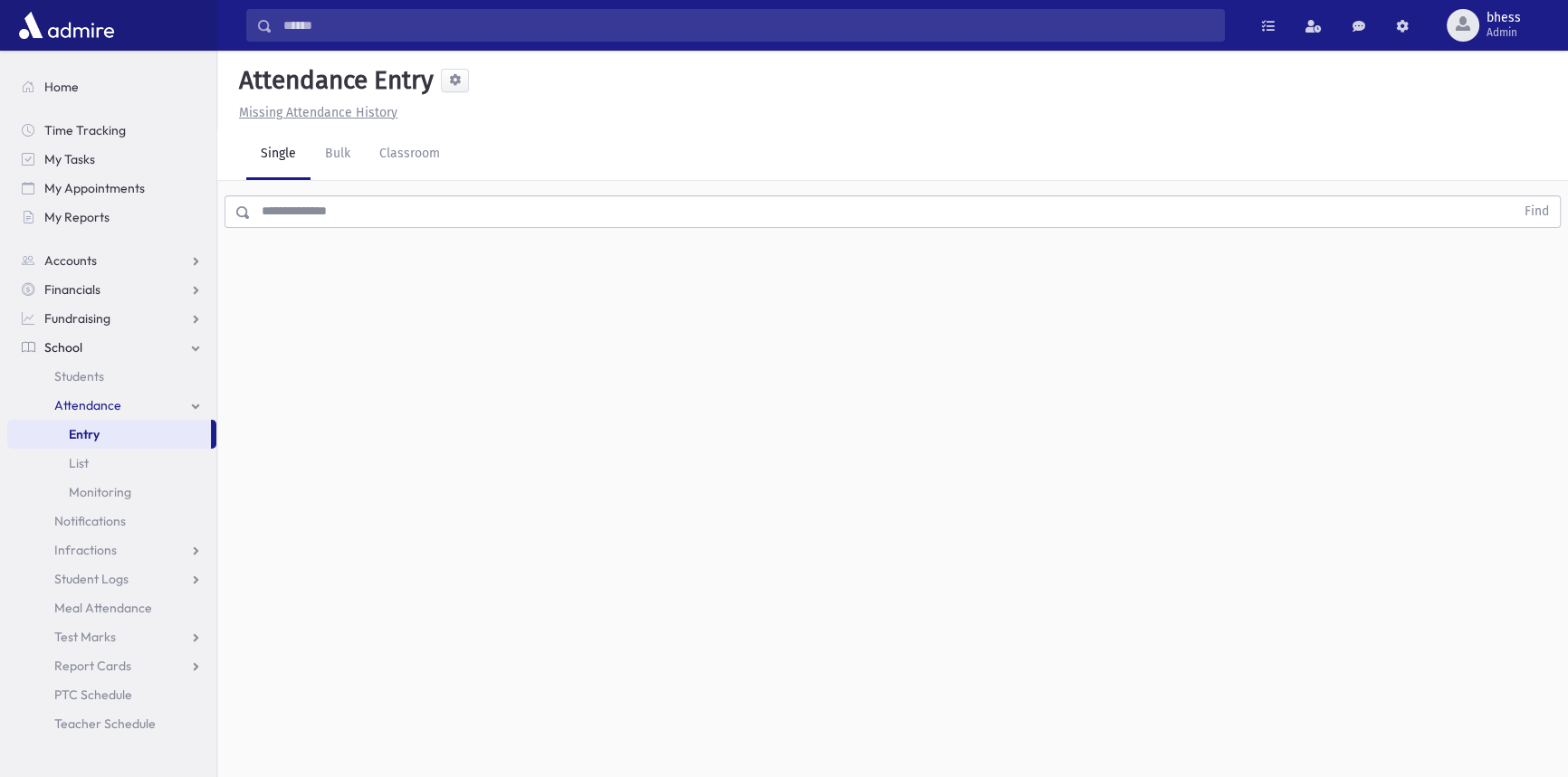
click at [491, 224] on input "text" at bounding box center [883, 212] width 1264 height 33
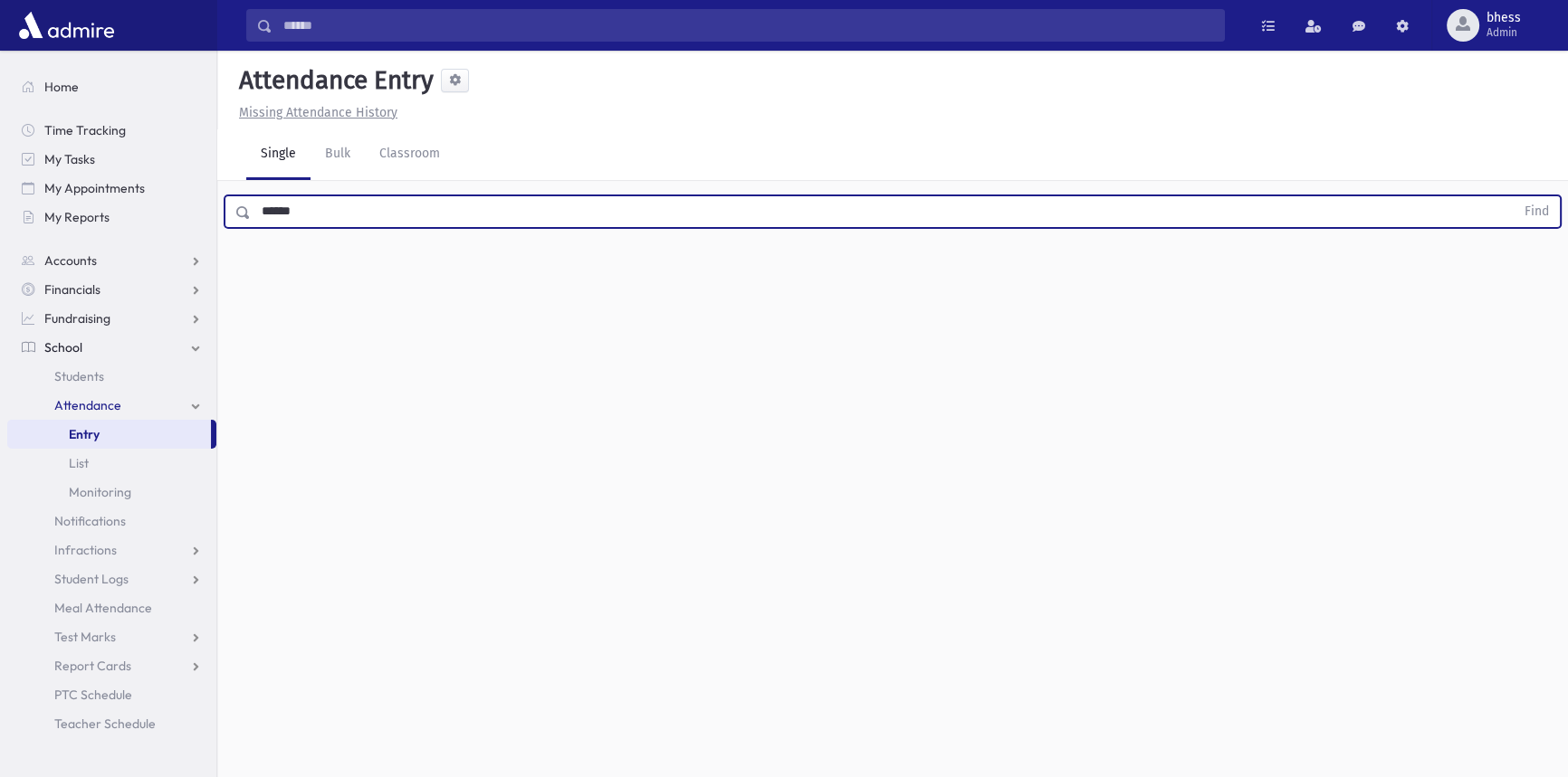
type input "******"
click at [1513, 196] on button "Find" at bounding box center [1536, 212] width 46 height 31
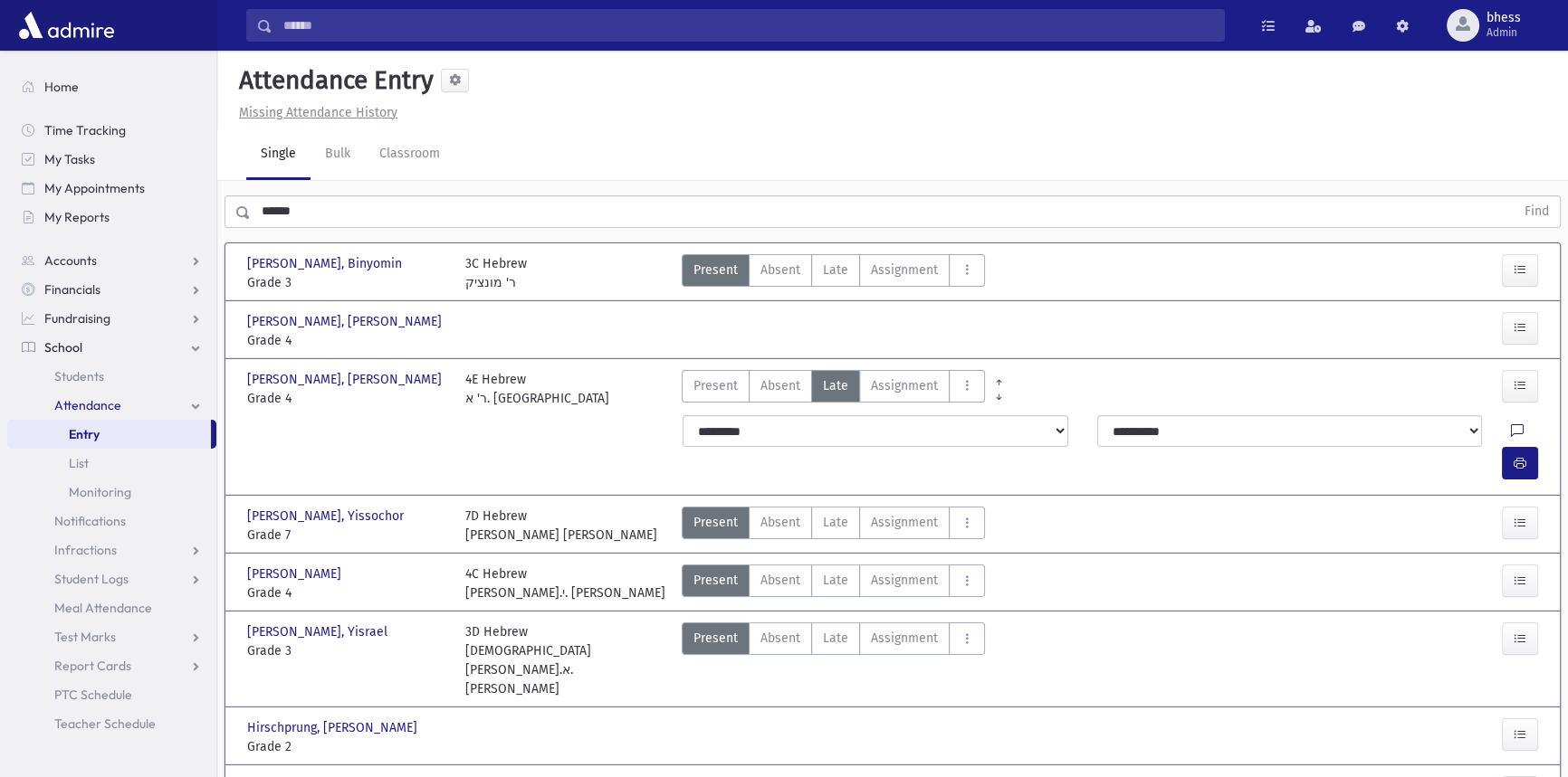
click at [1511, 424] on icon at bounding box center [1517, 432] width 12 height 15
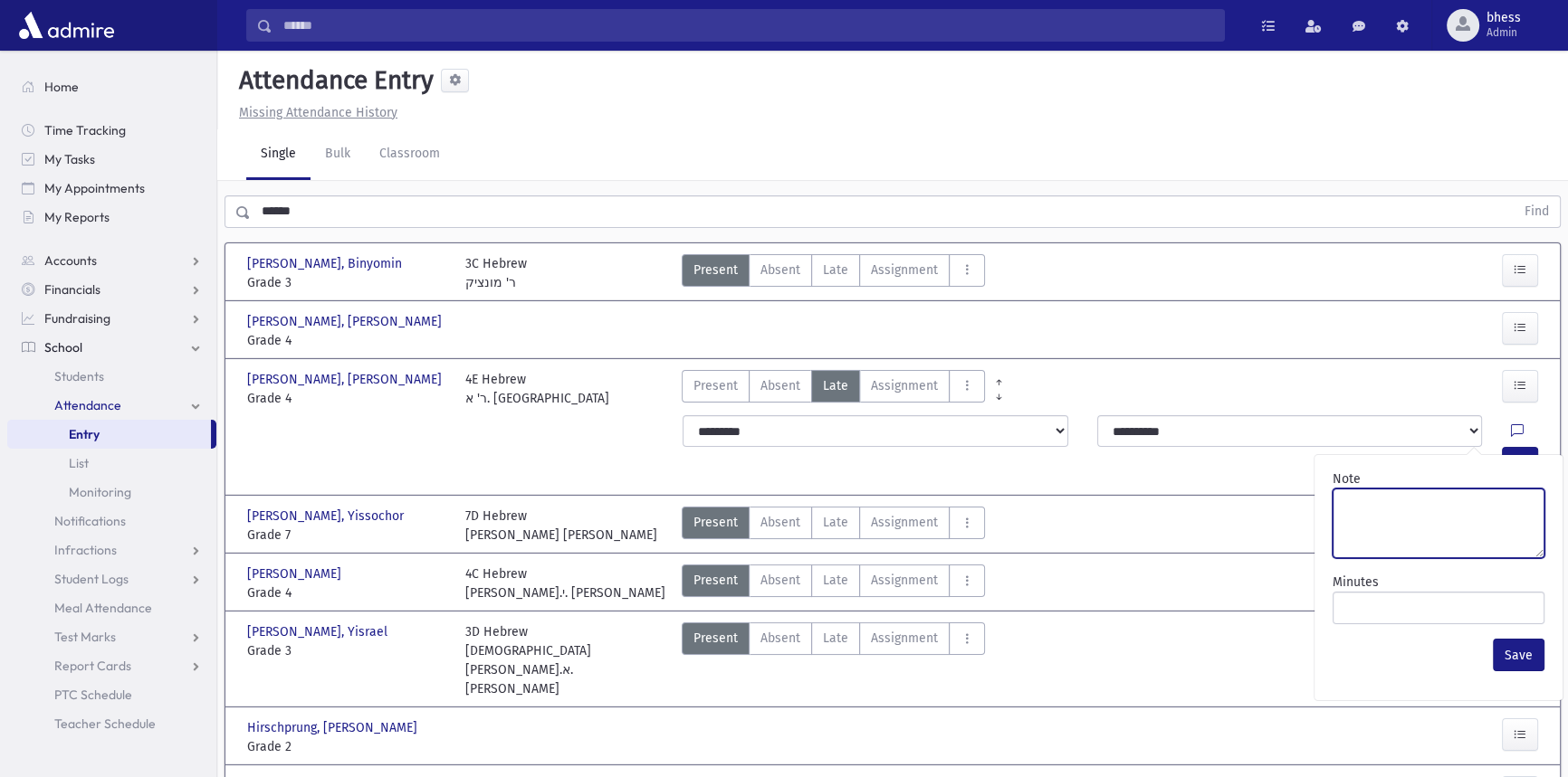
click at [1447, 510] on textarea "Note" at bounding box center [1439, 523] width 212 height 70
click at [1448, 380] on div at bounding box center [1493, 389] width 109 height 38
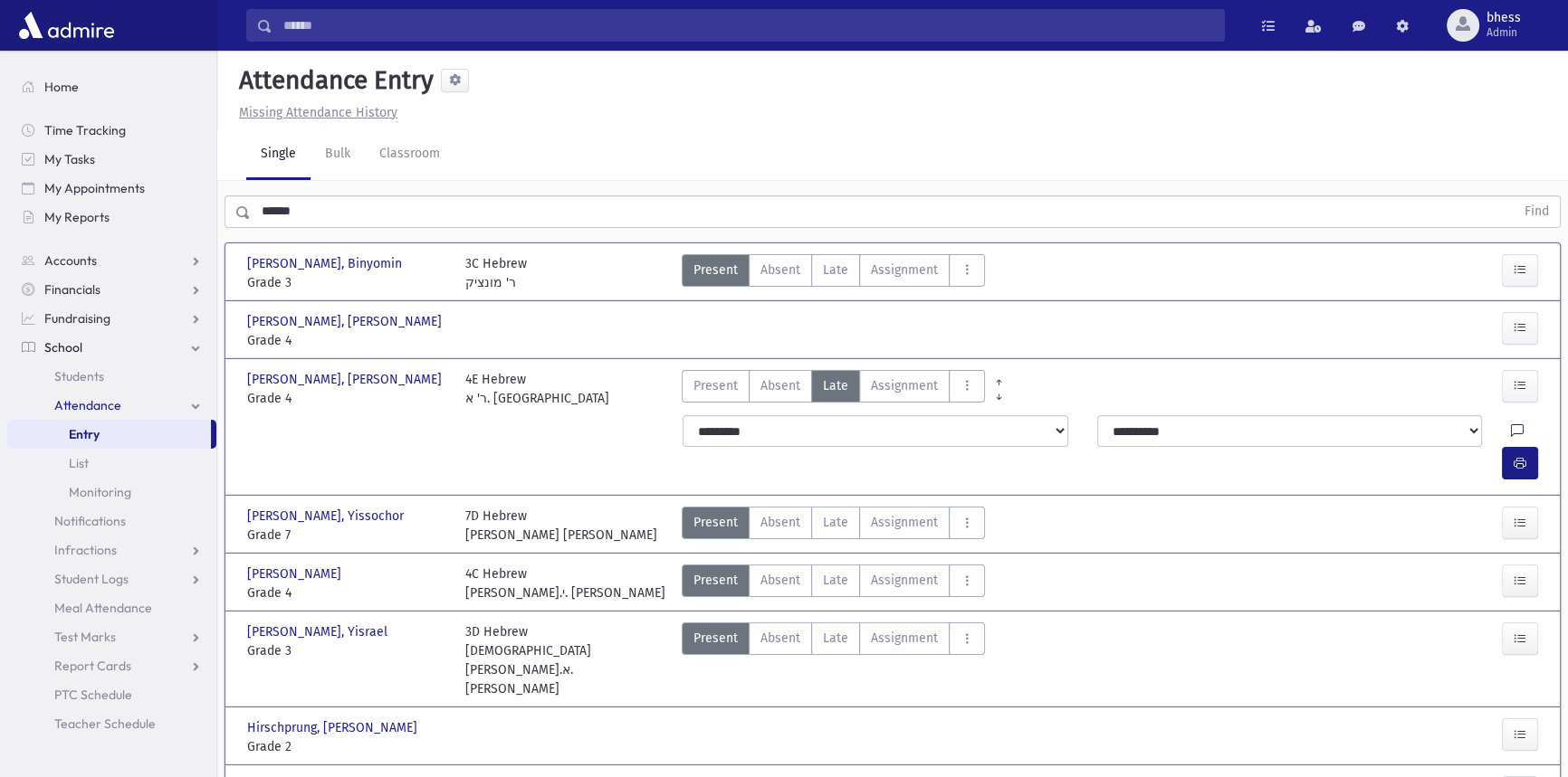
drag, startPoint x: 908, startPoint y: 766, endPoint x: 951, endPoint y: 793, distance: 50.8
click at [951, 777] on html "Search Results All Accounts My Accounts Opportunities Students" at bounding box center [784, 388] width 1568 height 777
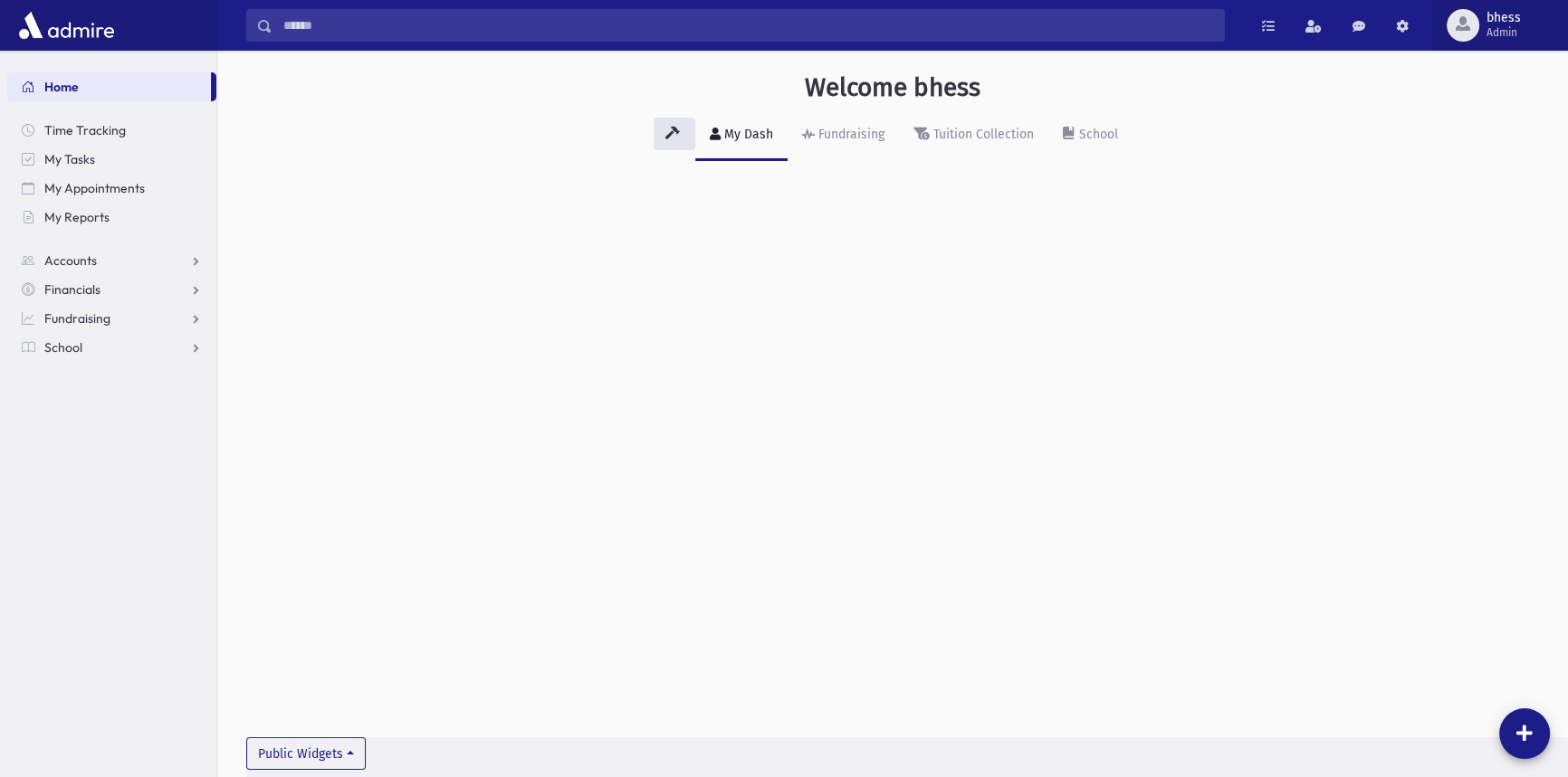
click at [1519, 28] on span "Admin" at bounding box center [1504, 32] width 35 height 14
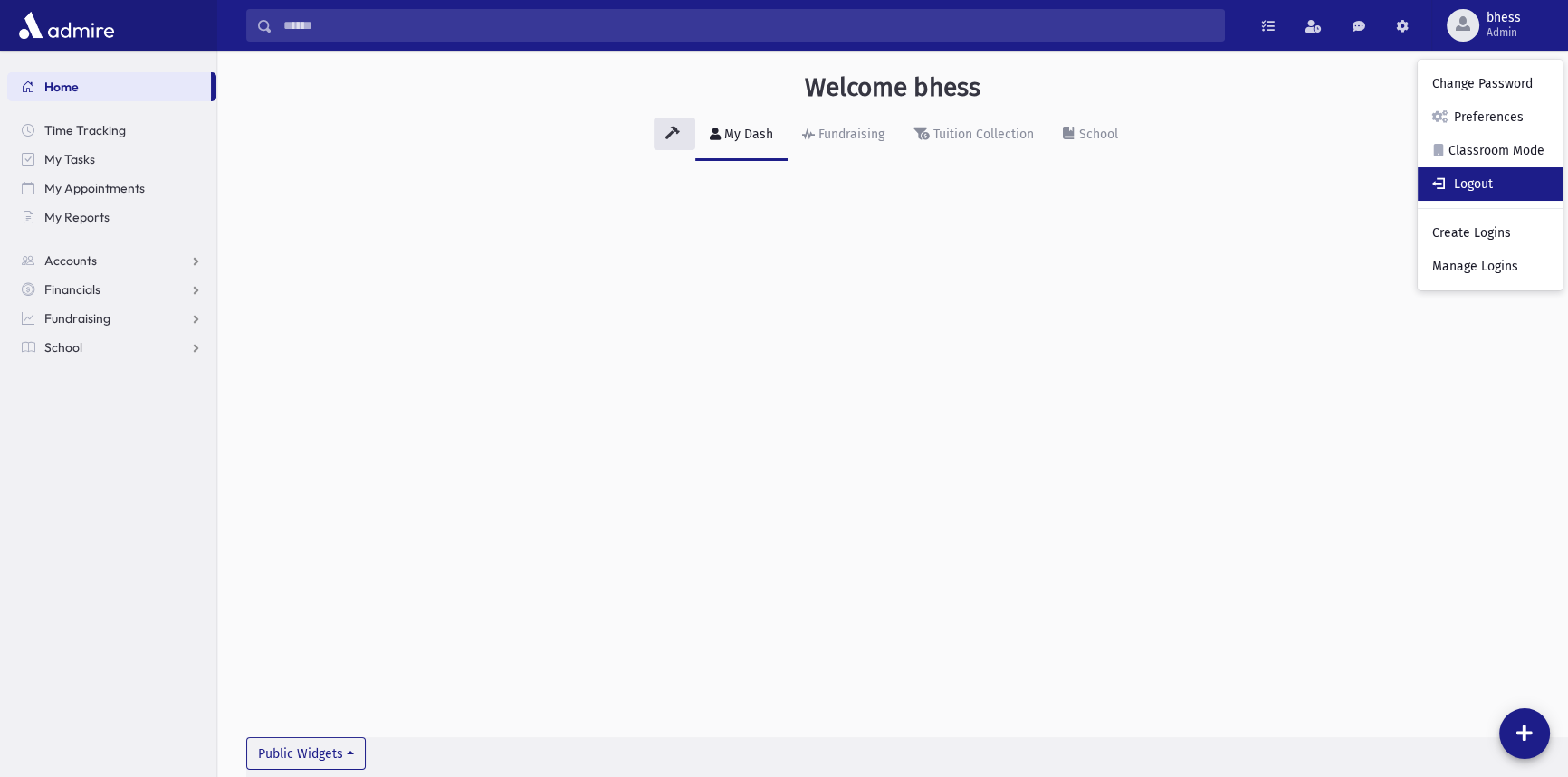
click at [1503, 176] on link "Logout" at bounding box center [1489, 184] width 145 height 34
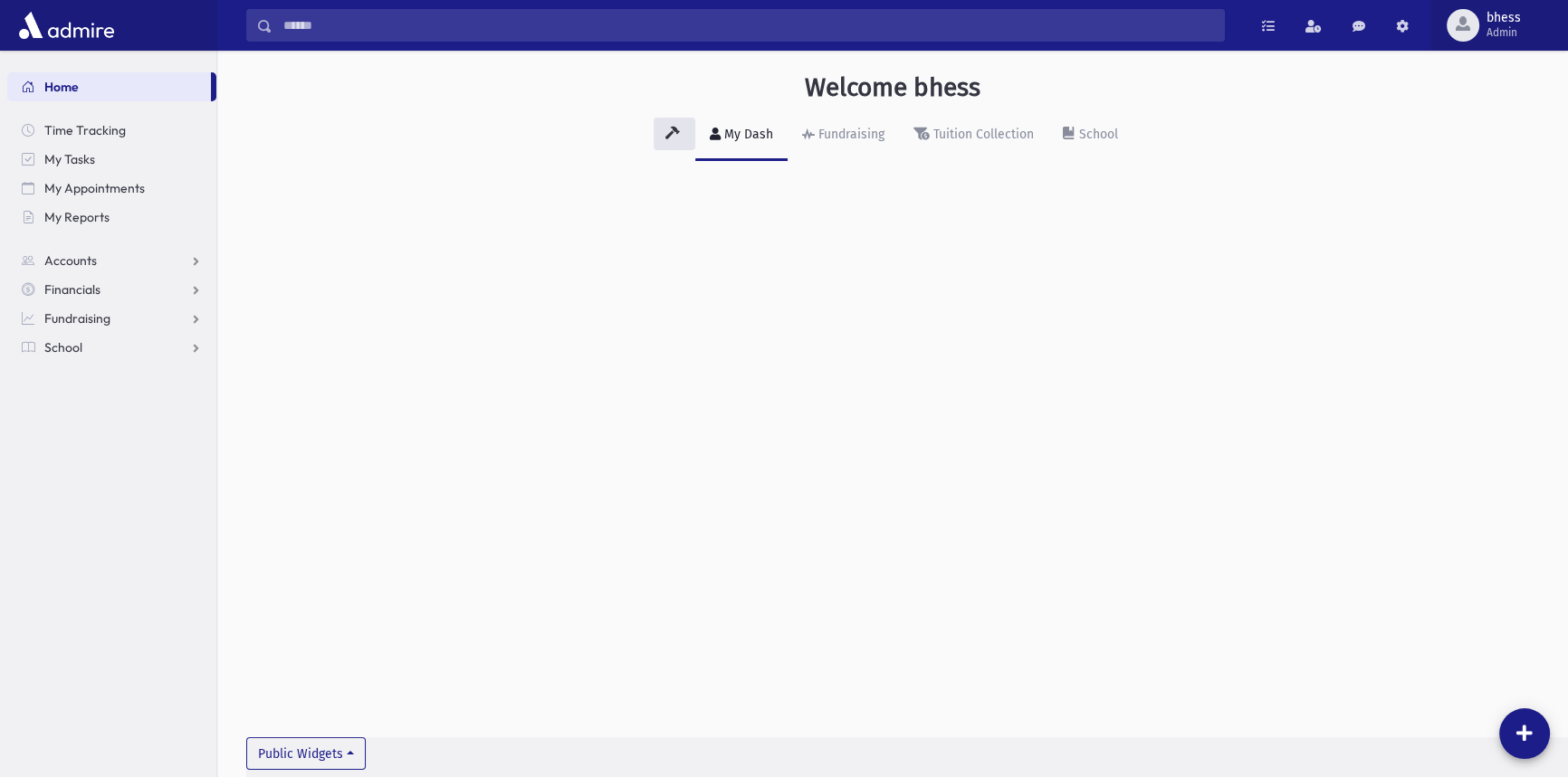
click at [1519, 14] on span "bhess" at bounding box center [1504, 17] width 35 height 14
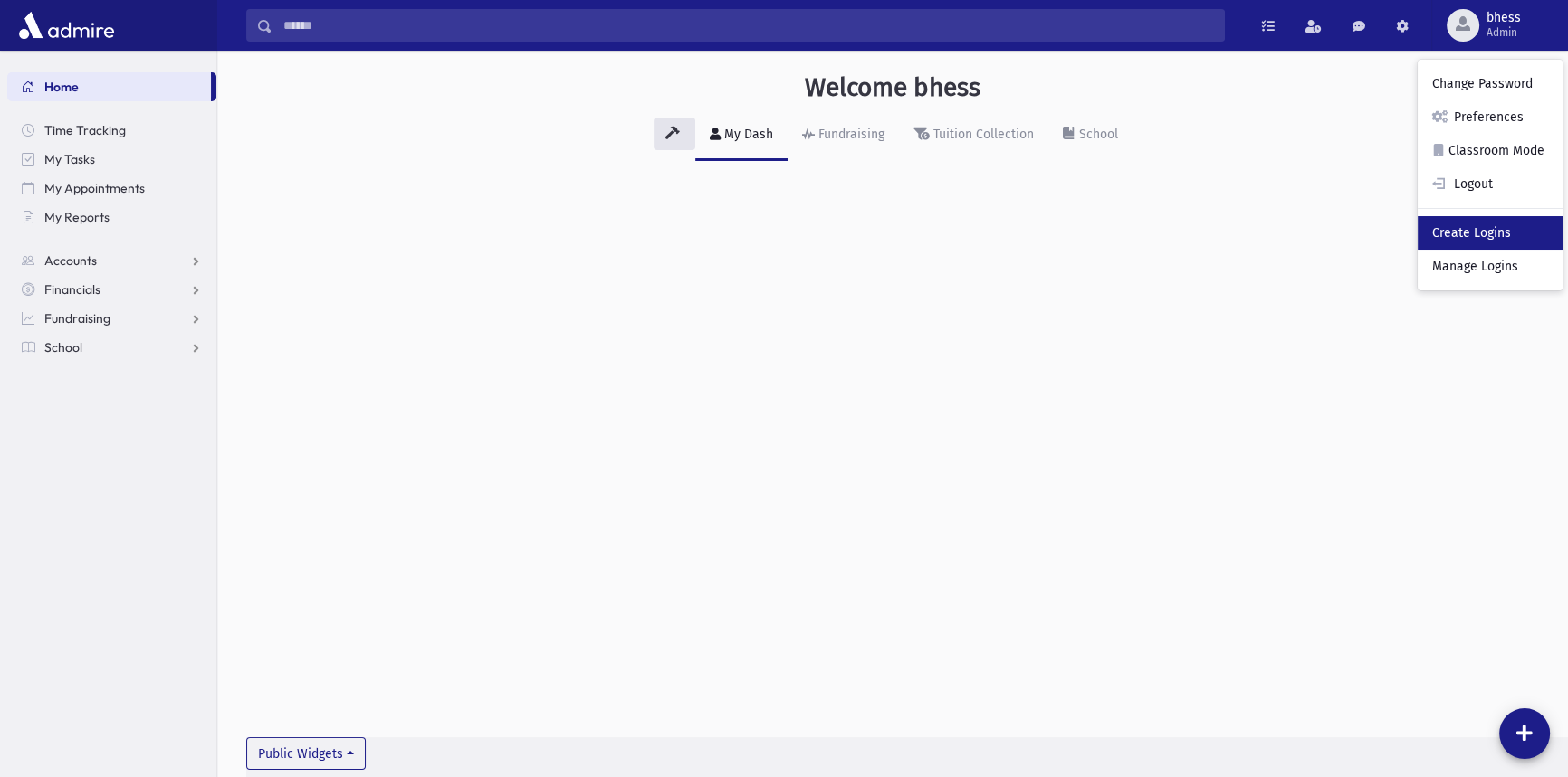
click at [1462, 241] on link "Create Logins" at bounding box center [1489, 233] width 145 height 34
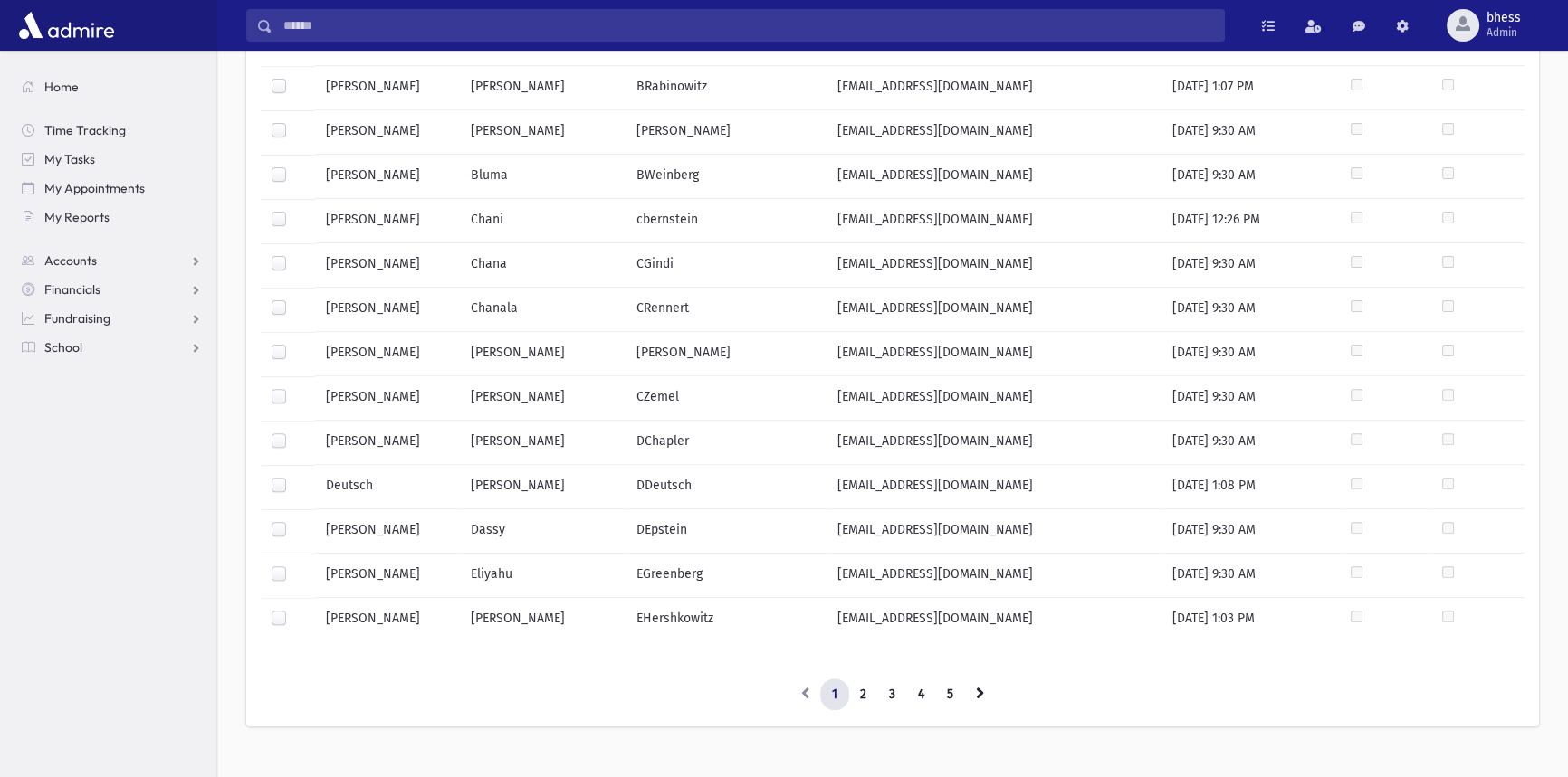
scroll to position [733, 0]
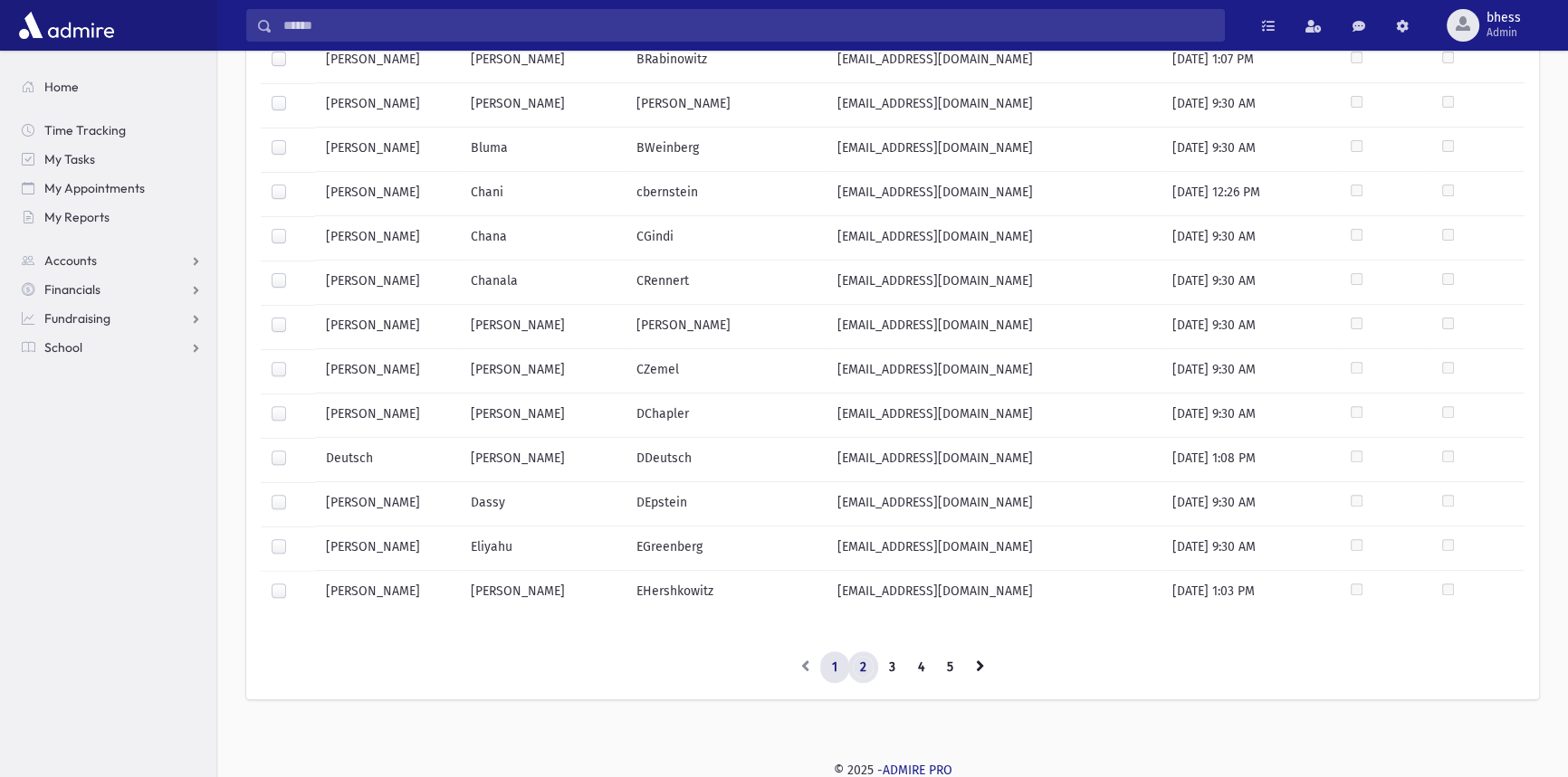
click at [860, 665] on link "2" at bounding box center [863, 668] width 30 height 33
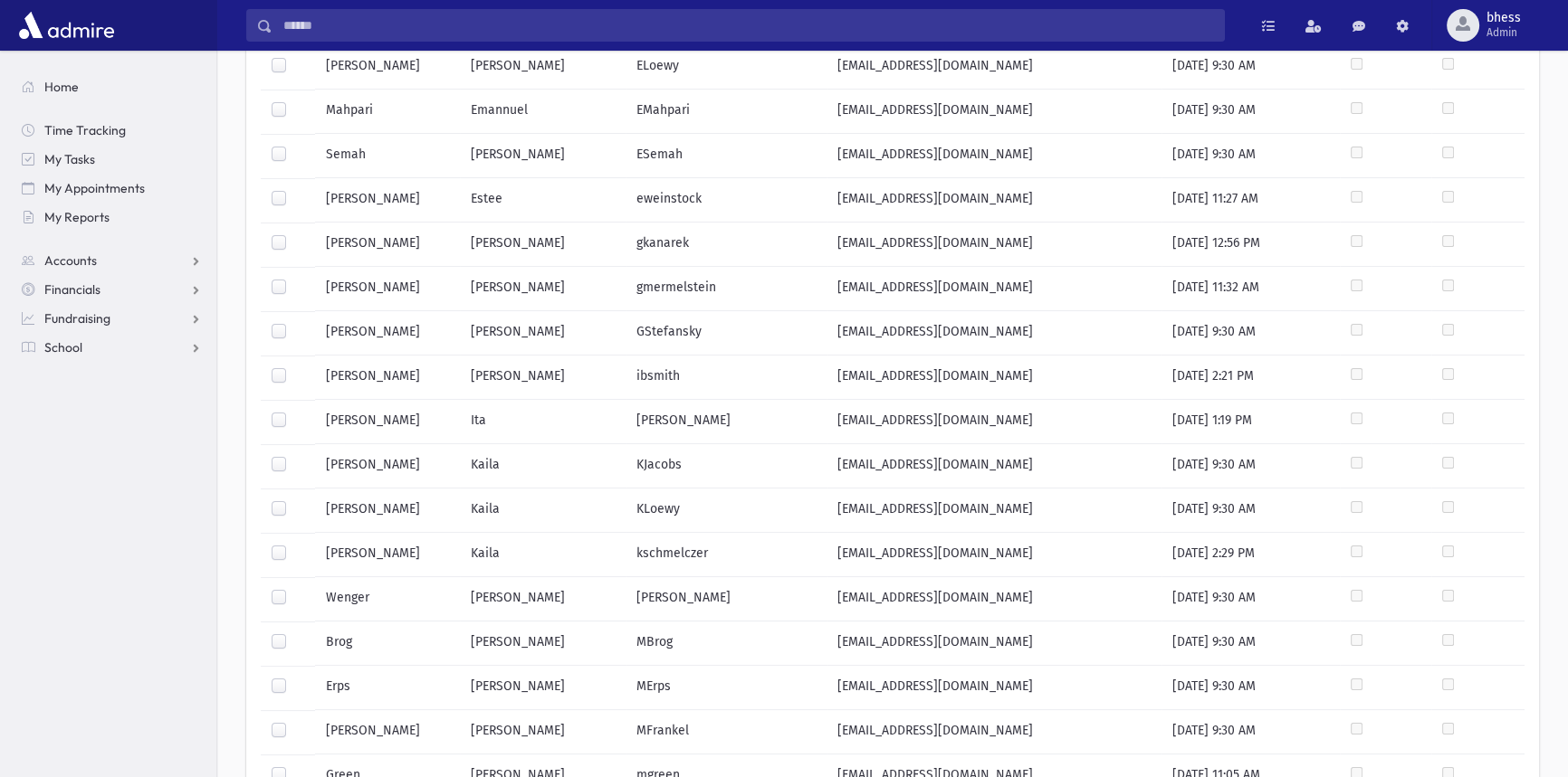
scroll to position [0, 0]
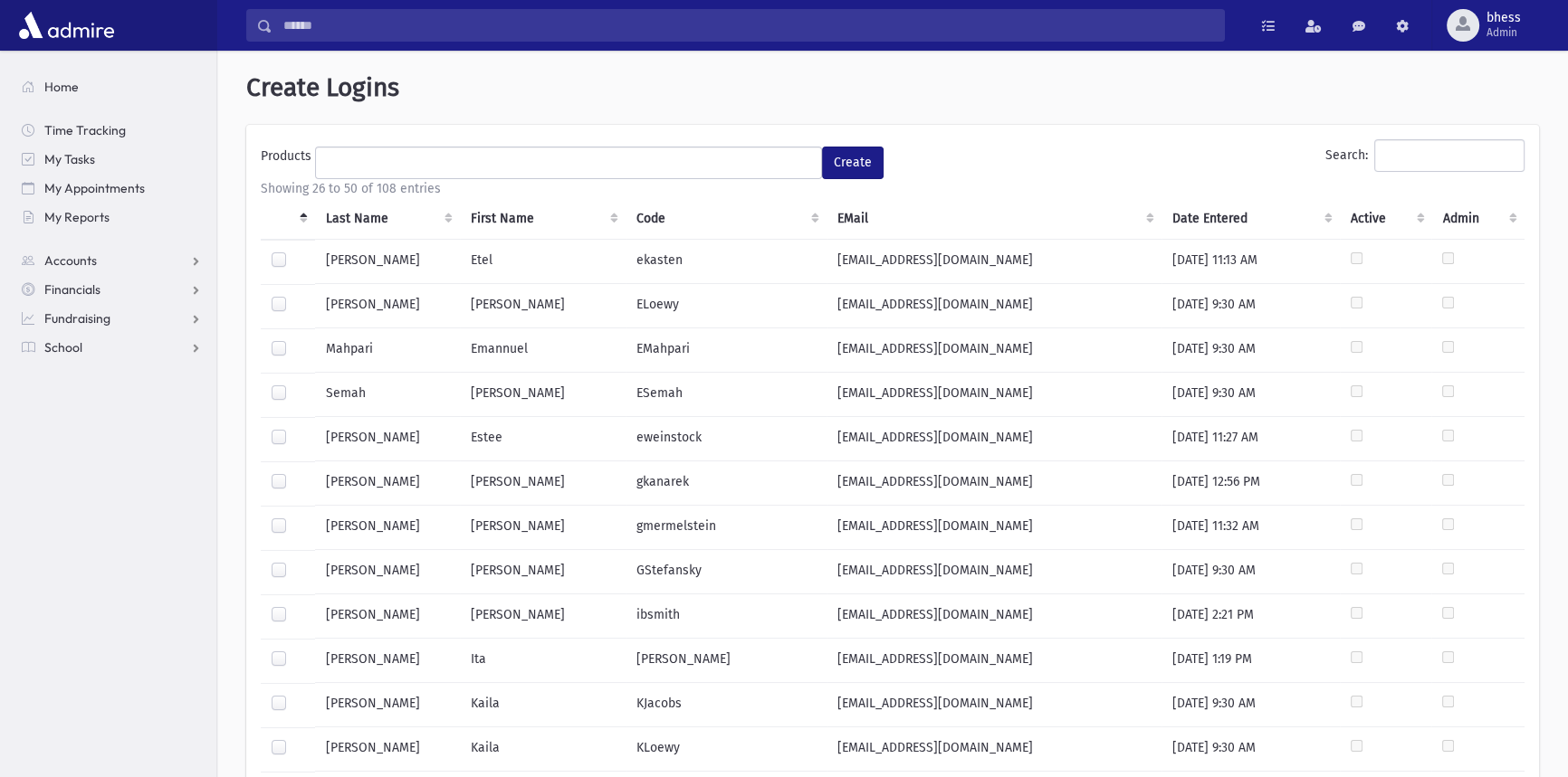
click at [293, 517] on label at bounding box center [293, 517] width 0 height 0
click at [814, 155] on ul at bounding box center [568, 161] width 505 height 27
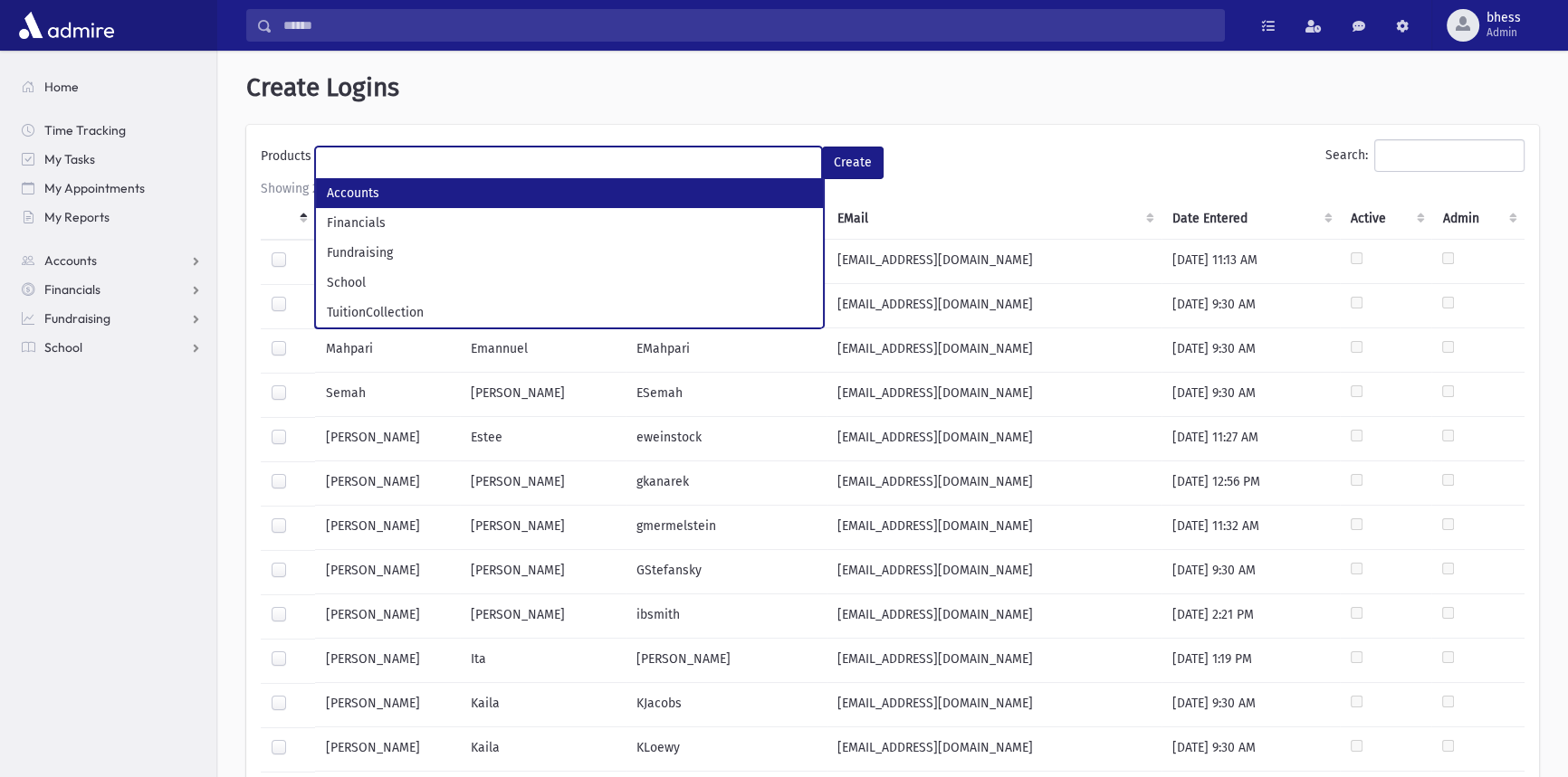
select select "*"
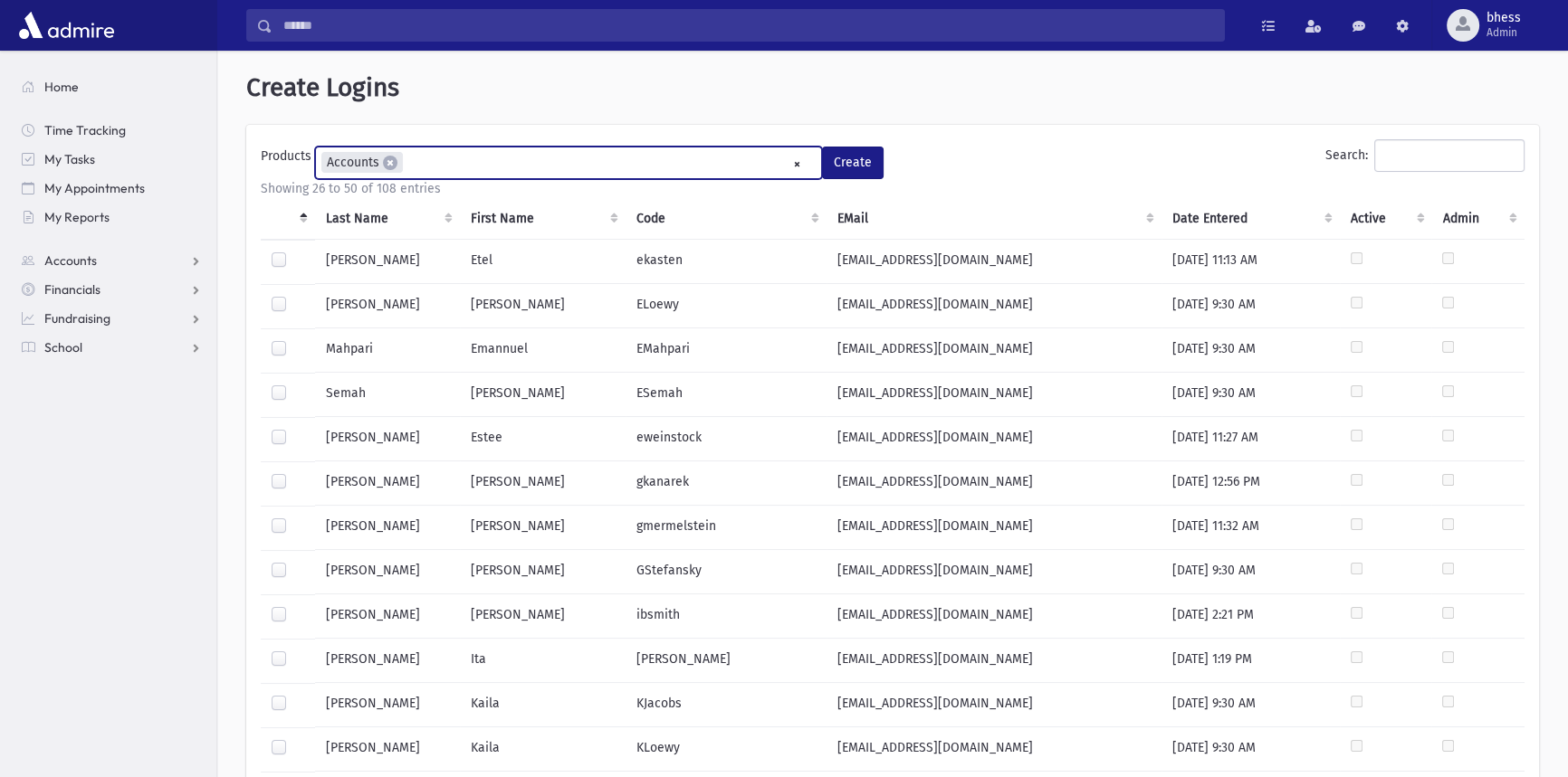
click at [540, 159] on ul "× × Accounts" at bounding box center [568, 162] width 505 height 30
click at [516, 164] on ul "× × Accounts × Financials" at bounding box center [568, 162] width 505 height 30
click at [626, 157] on ul "× × Accounts × Financials × Fundraising" at bounding box center [568, 162] width 505 height 30
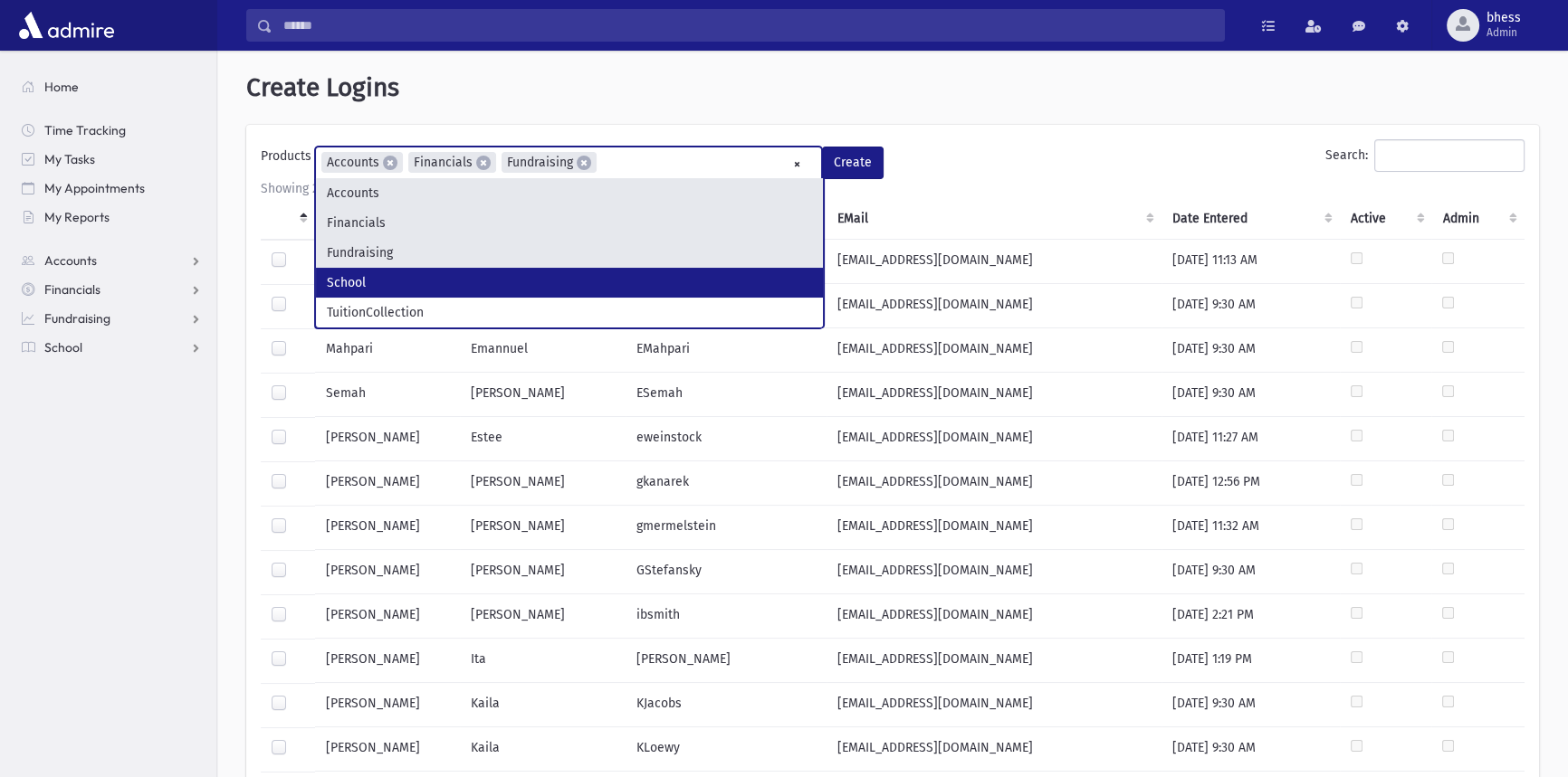
drag, startPoint x: 423, startPoint y: 273, endPoint x: 534, endPoint y: 211, distance: 127.1
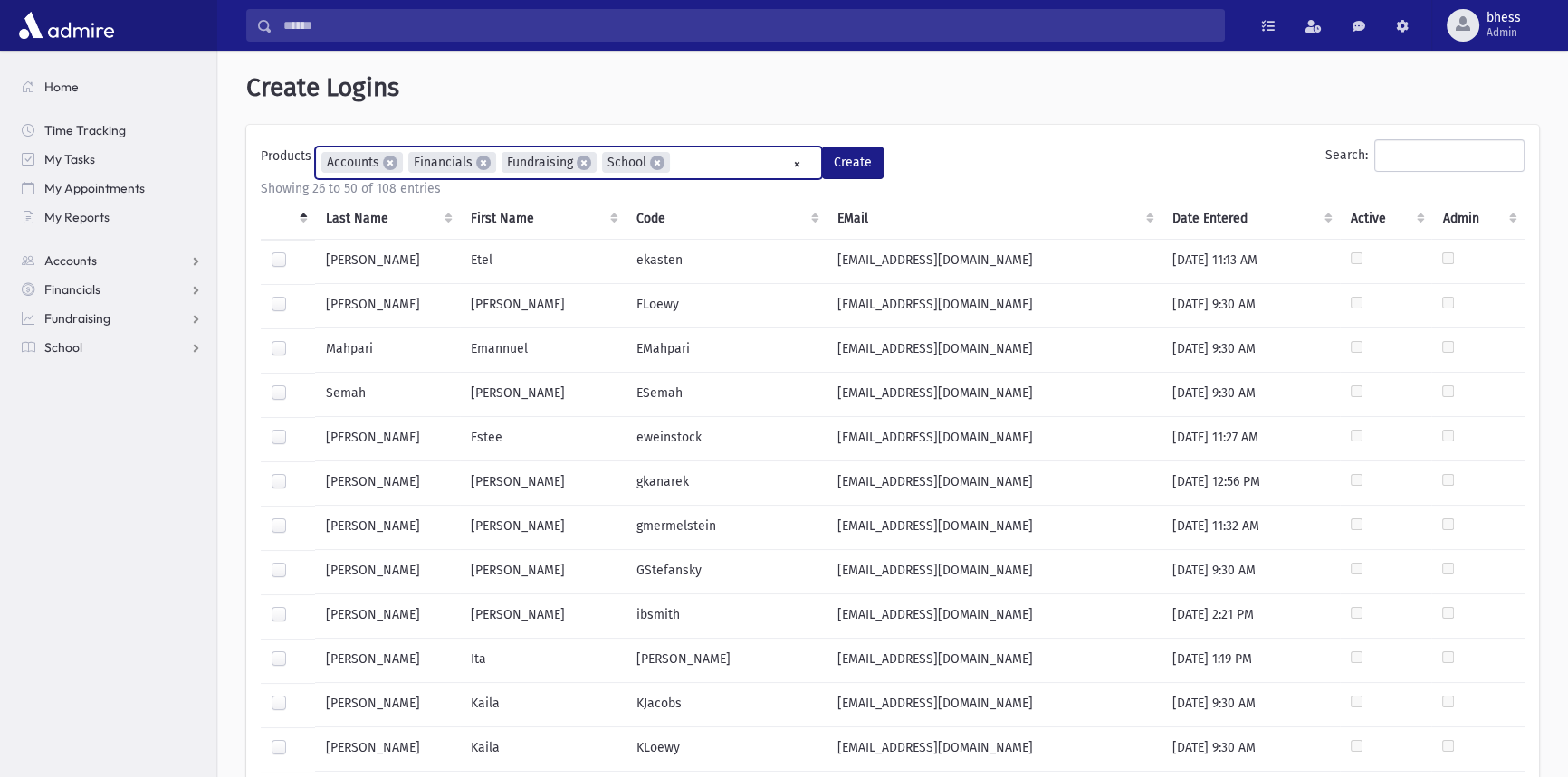
click at [684, 153] on ul "× × Accounts × Financials × Fundraising × School" at bounding box center [568, 162] width 505 height 30
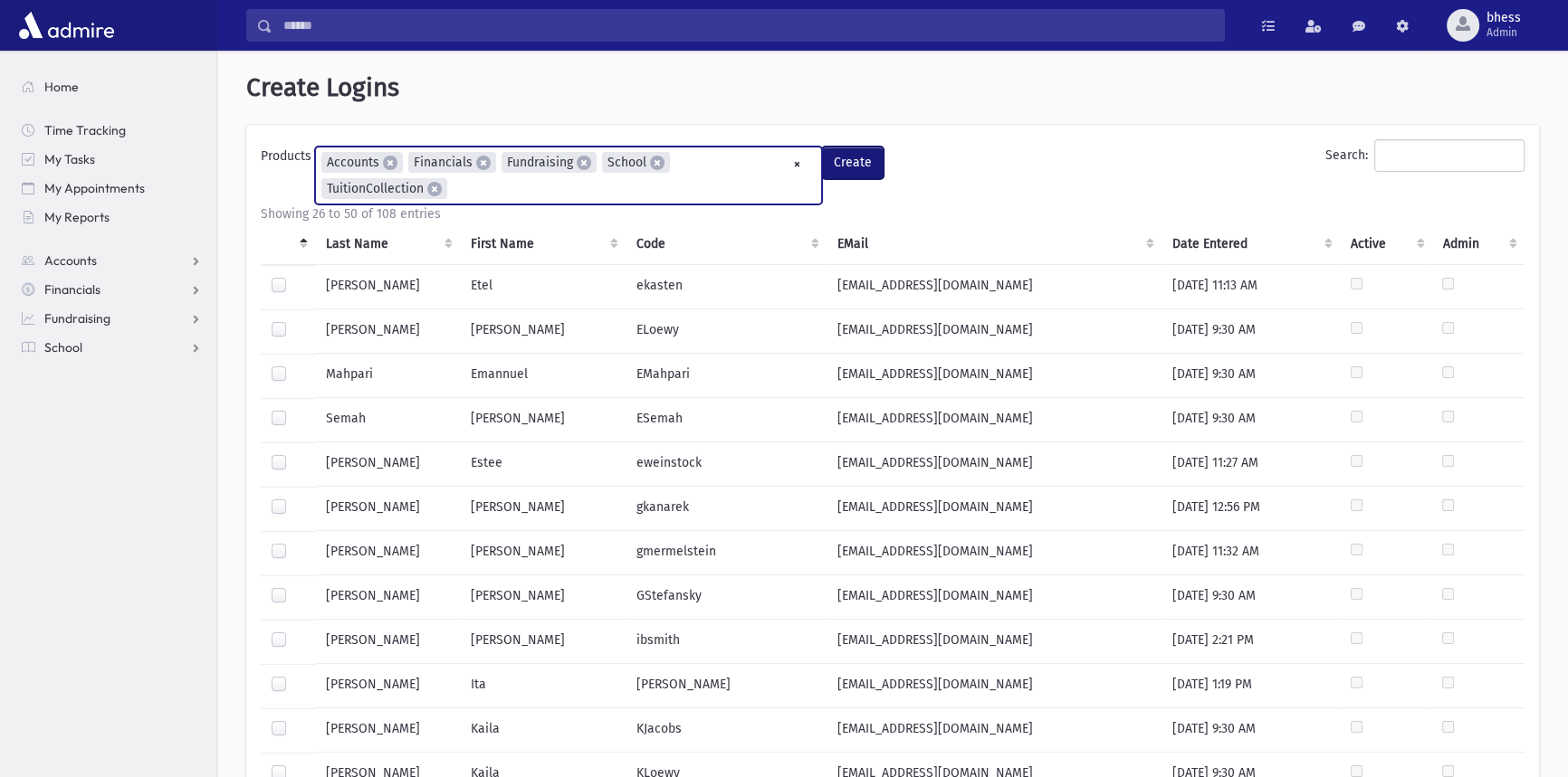
click at [844, 162] on button "Create" at bounding box center [853, 163] width 61 height 33
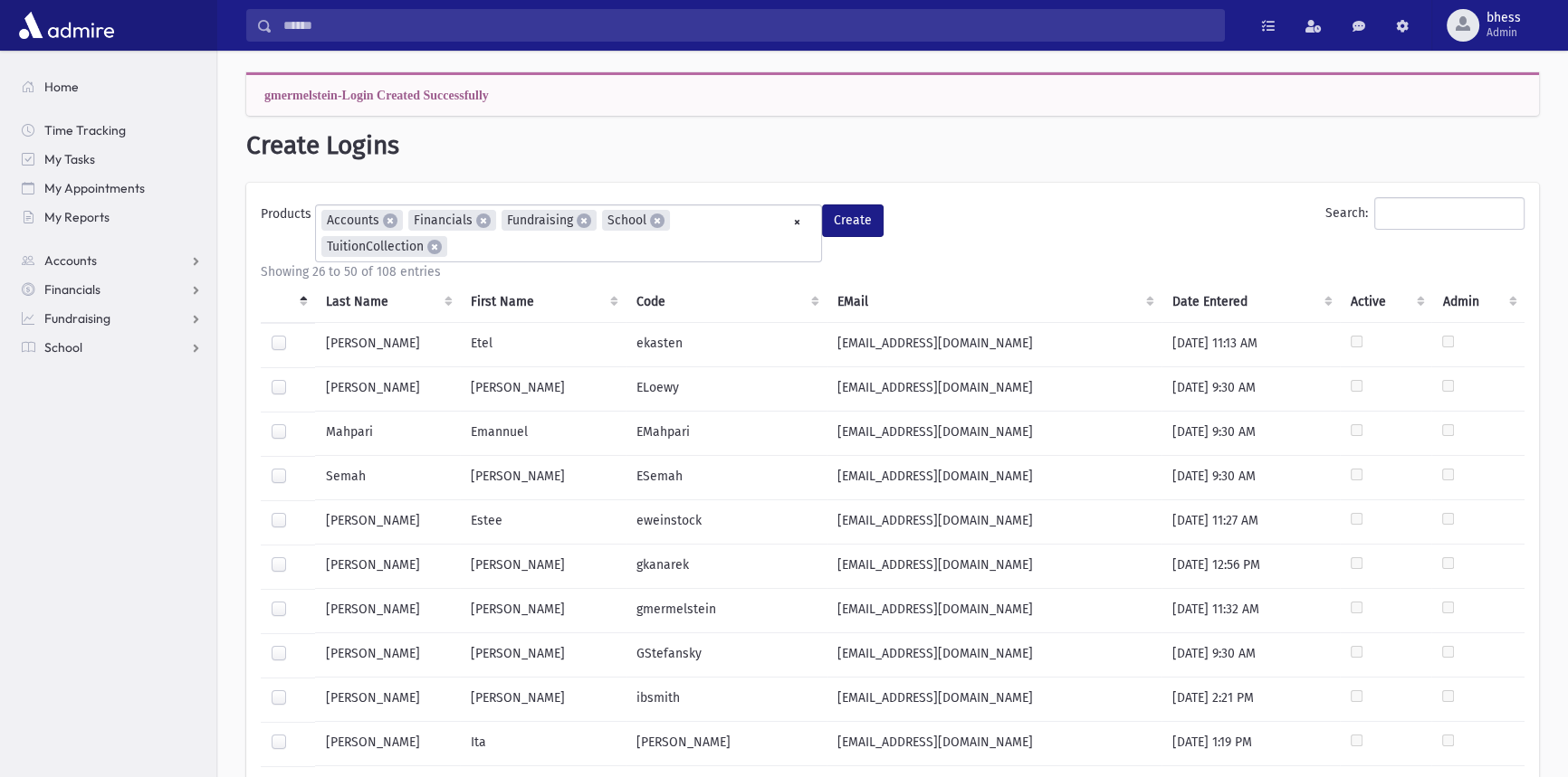
click at [56, 99] on link "Home" at bounding box center [112, 87] width 209 height 29
